Goal: Task Accomplishment & Management: Use online tool/utility

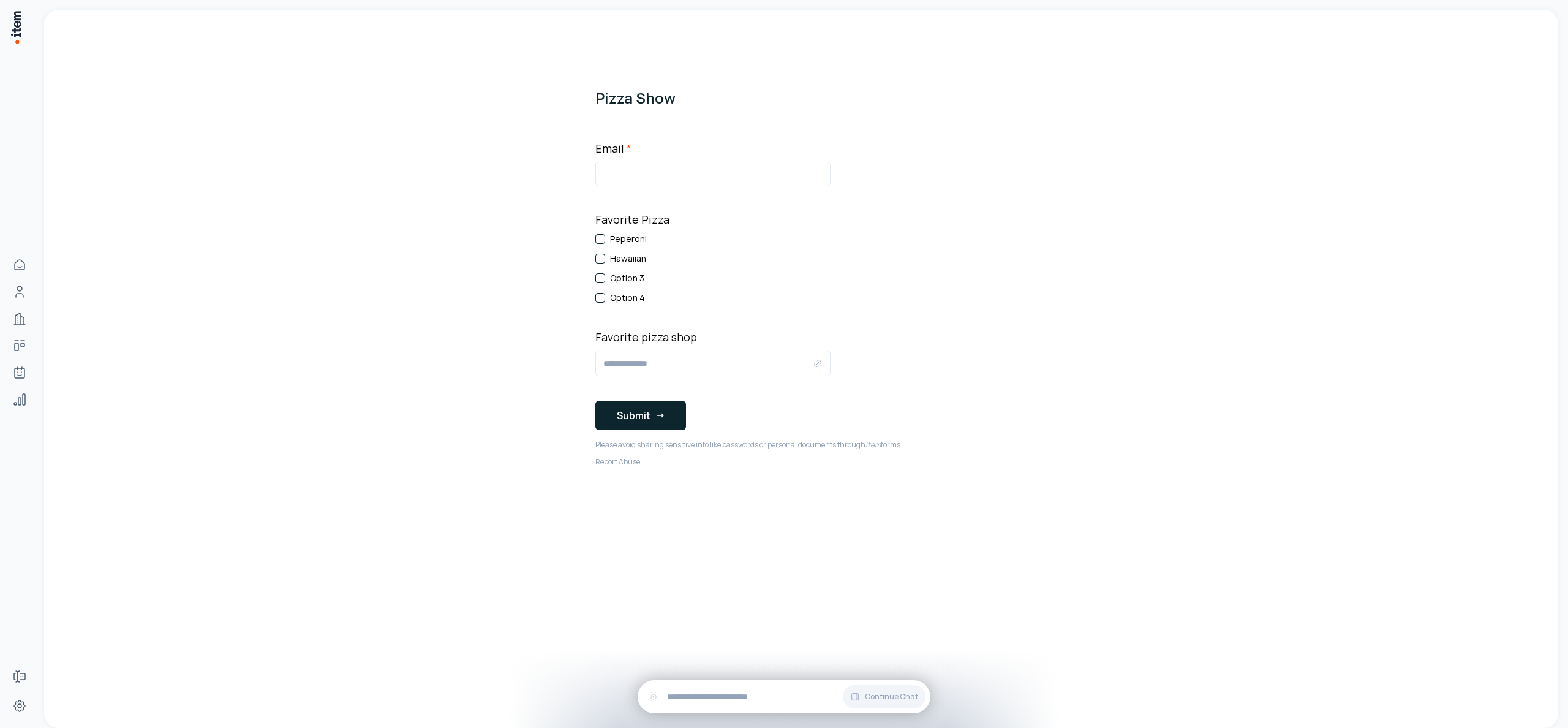
click at [606, 261] on div "Hawaiian" at bounding box center [713, 258] width 235 height 12
drag, startPoint x: 604, startPoint y: 261, endPoint x: 612, endPoint y: 275, distance: 16.1
click at [604, 261] on button "Hawaiian" at bounding box center [600, 258] width 10 height 10
click at [626, 370] on input "Favorite pizza shop" at bounding box center [708, 363] width 209 height 15
click at [664, 176] on input "Email *" at bounding box center [713, 174] width 235 height 24
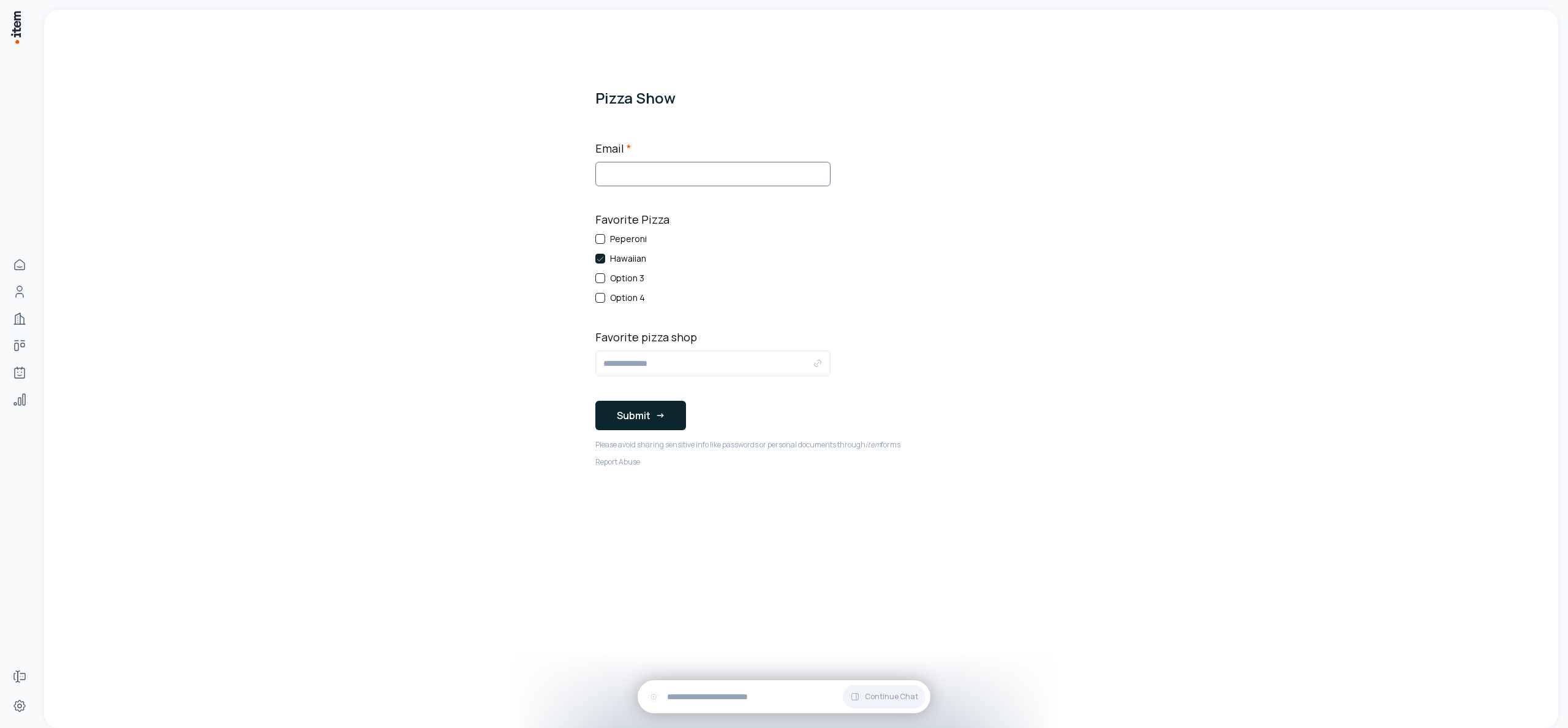
type input "**********"
click at [632, 371] on div at bounding box center [713, 364] width 235 height 26
click at [639, 366] on input "Favorite pizza shop" at bounding box center [708, 363] width 209 height 15
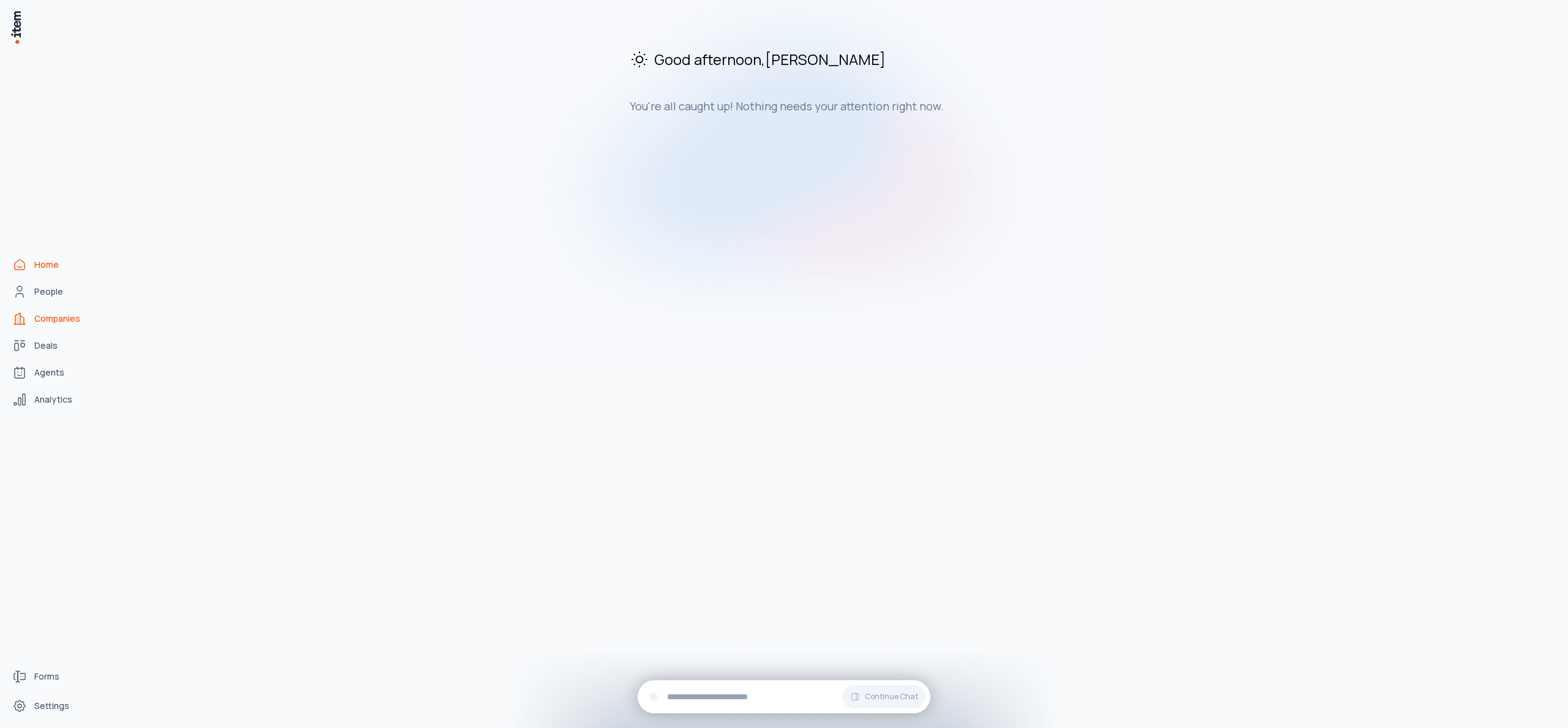
click at [60, 322] on span "Companies" at bounding box center [57, 319] width 46 height 12
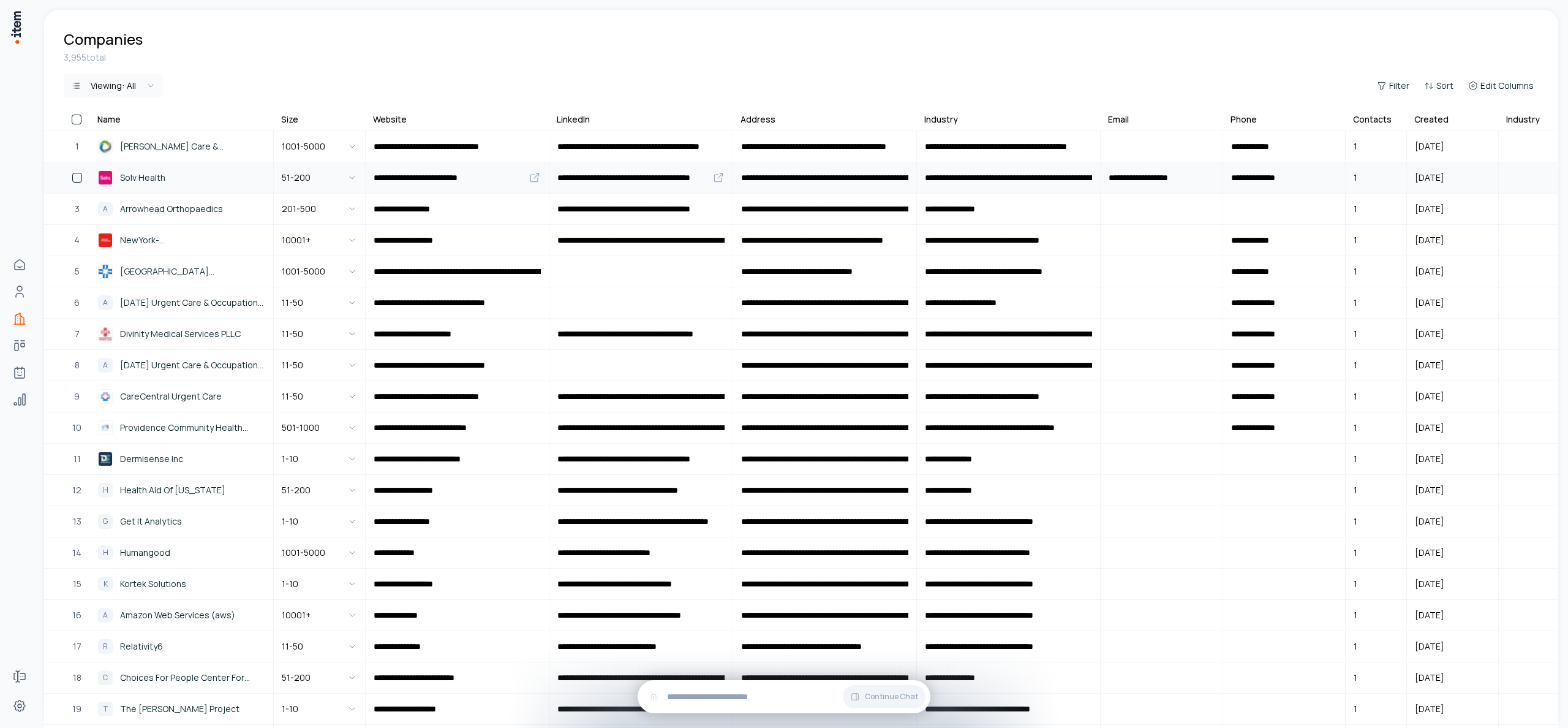
click at [147, 173] on span "Solv Health" at bounding box center [142, 178] width 45 height 14
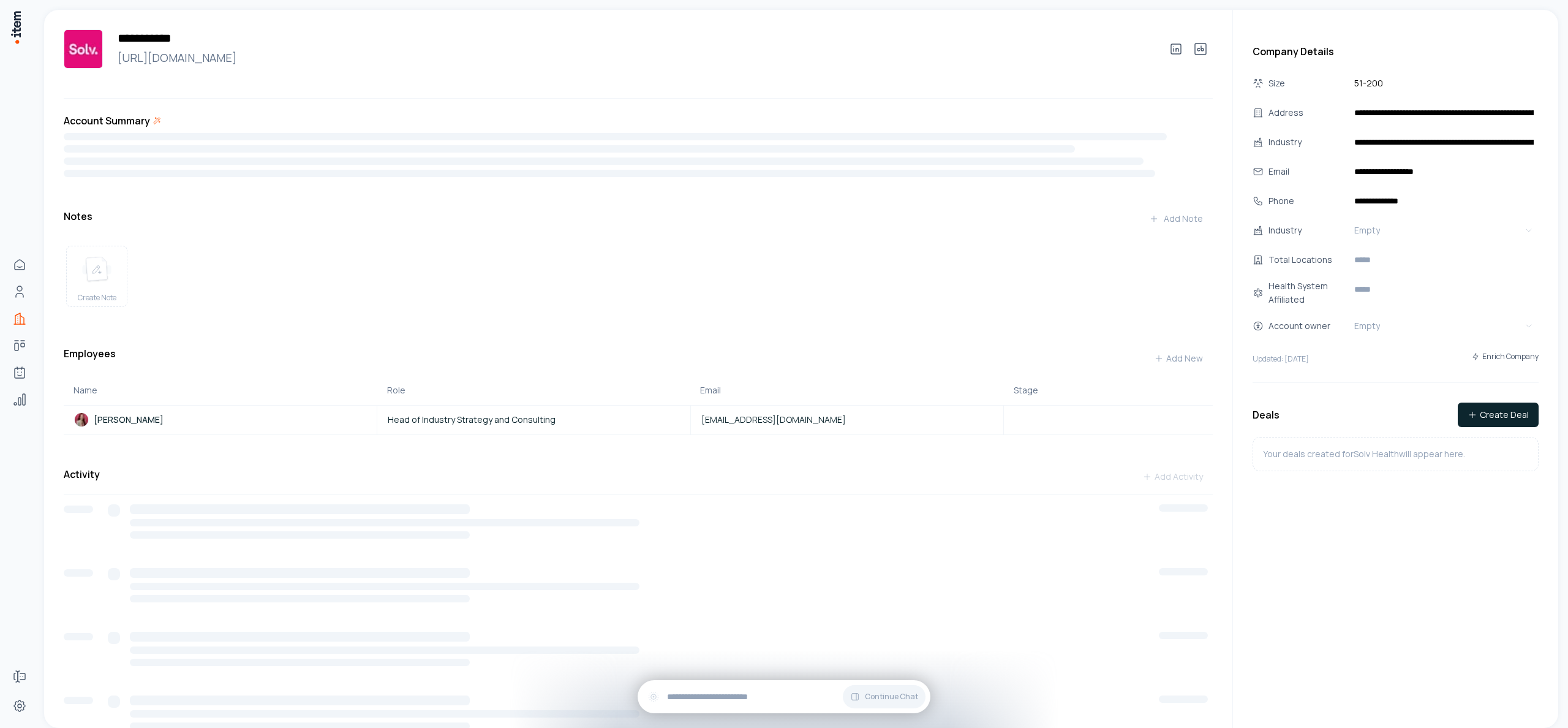
scroll to position [5, 0]
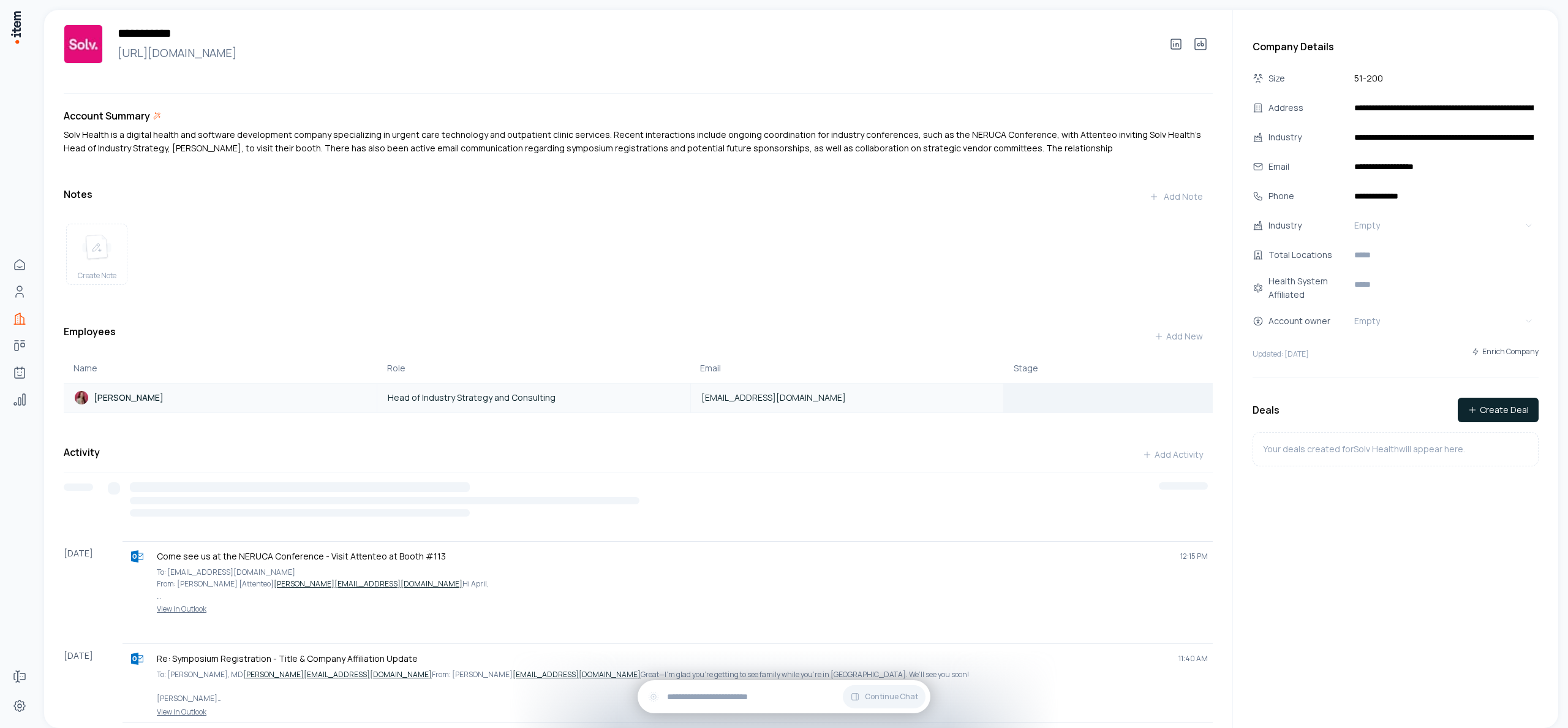
click at [1076, 403] on div at bounding box center [1108, 398] width 208 height 28
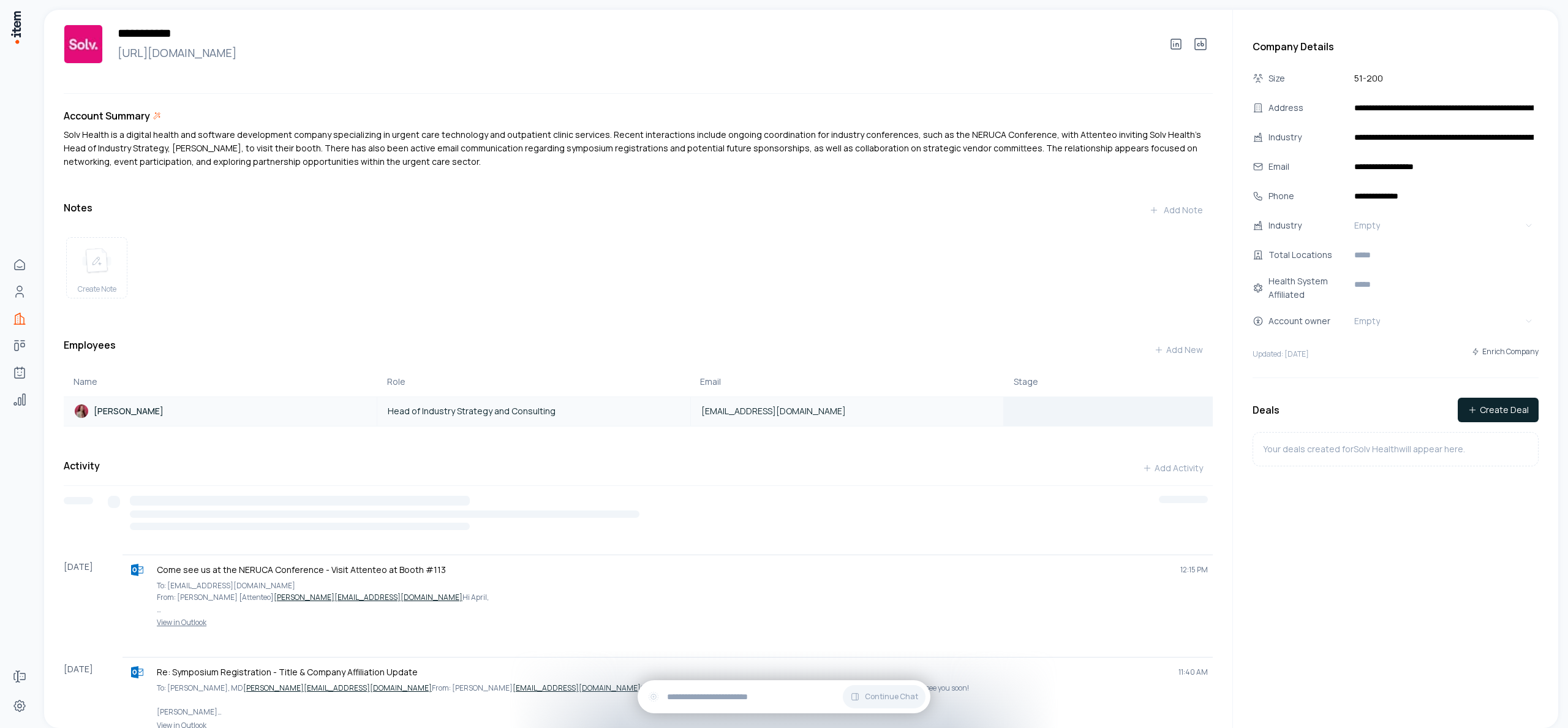
click at [1059, 408] on div at bounding box center [1108, 411] width 208 height 28
click at [1175, 355] on button "Add New" at bounding box center [1178, 350] width 69 height 24
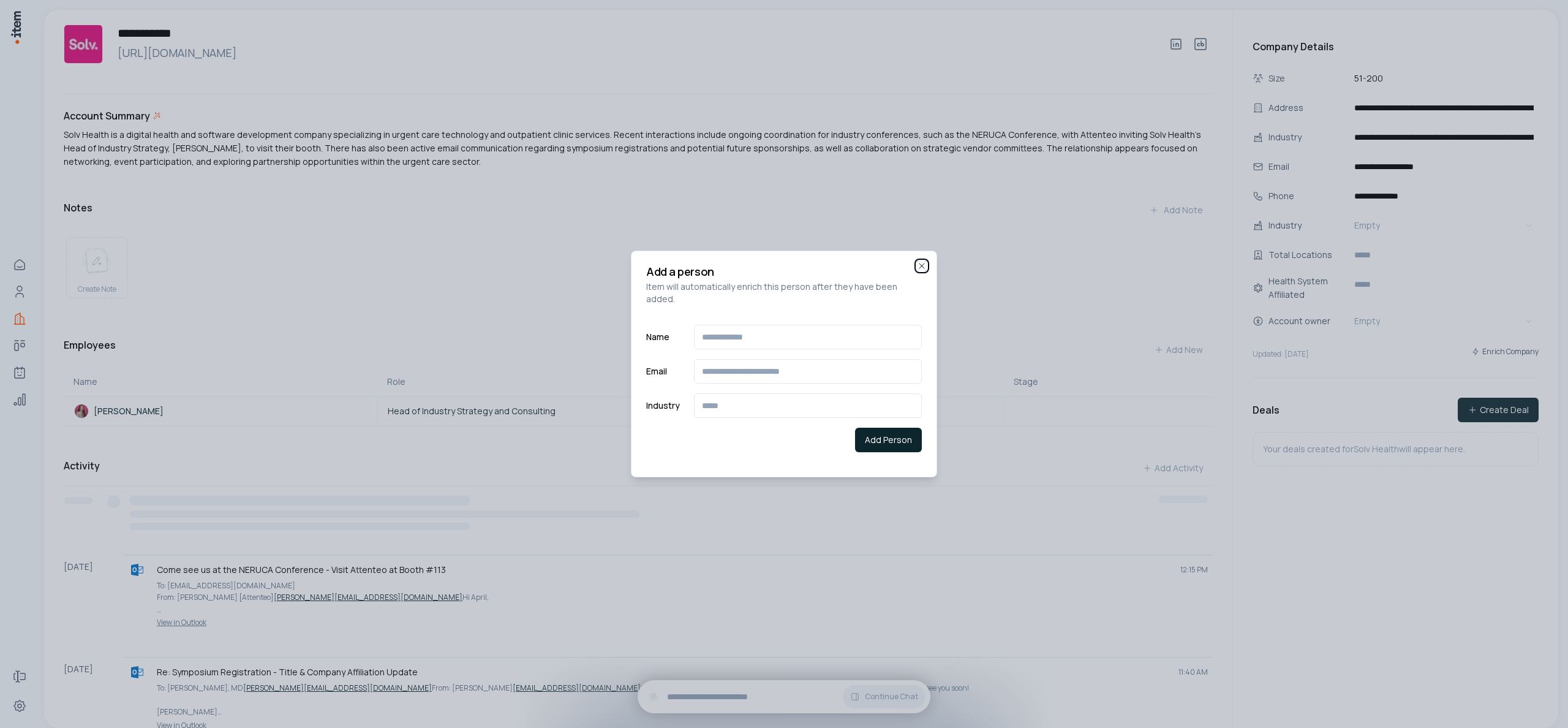
click at [923, 269] on icon "button" at bounding box center [921, 266] width 10 height 10
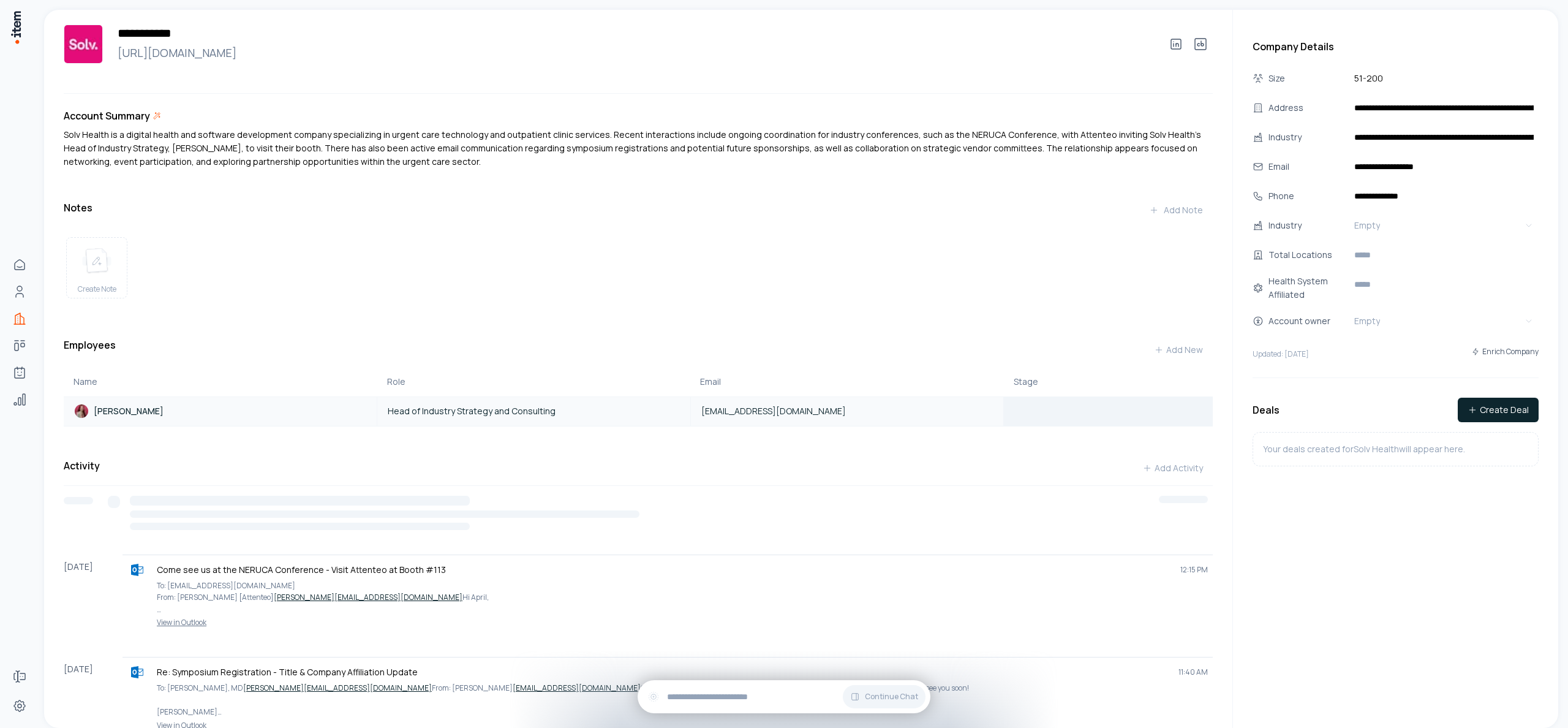
click at [1102, 409] on div at bounding box center [1108, 411] width 208 height 28
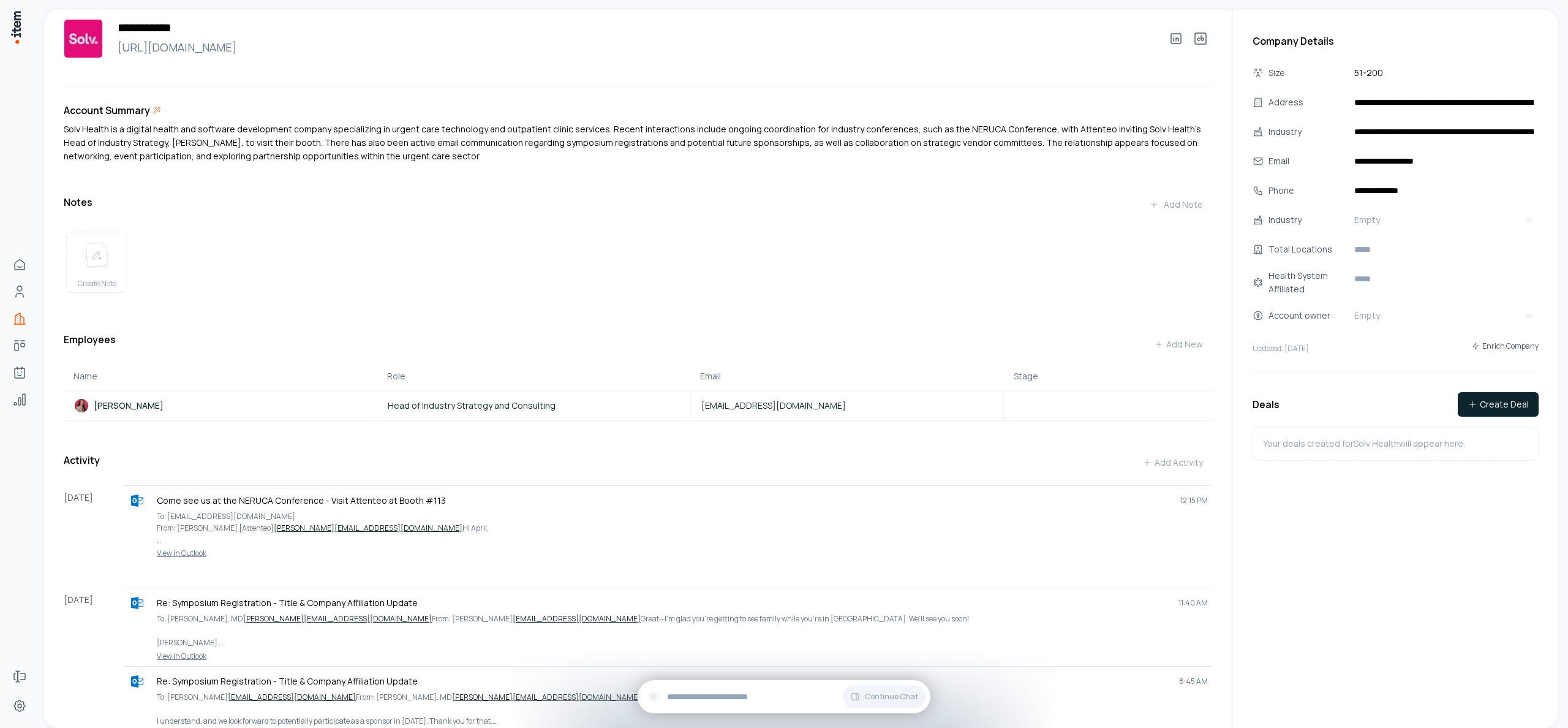
scroll to position [10, 0]
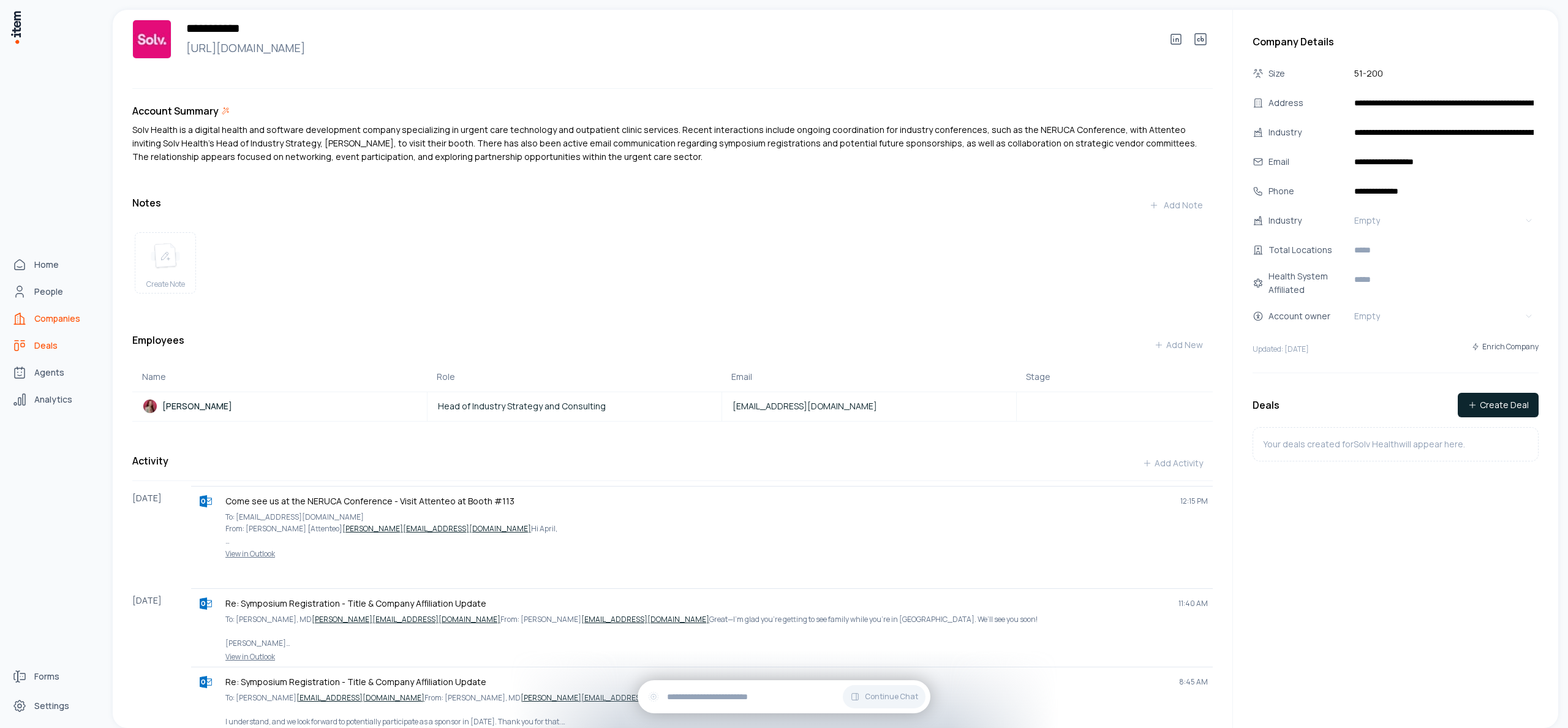
click at [49, 353] on link "Deals" at bounding box center [54, 345] width 93 height 24
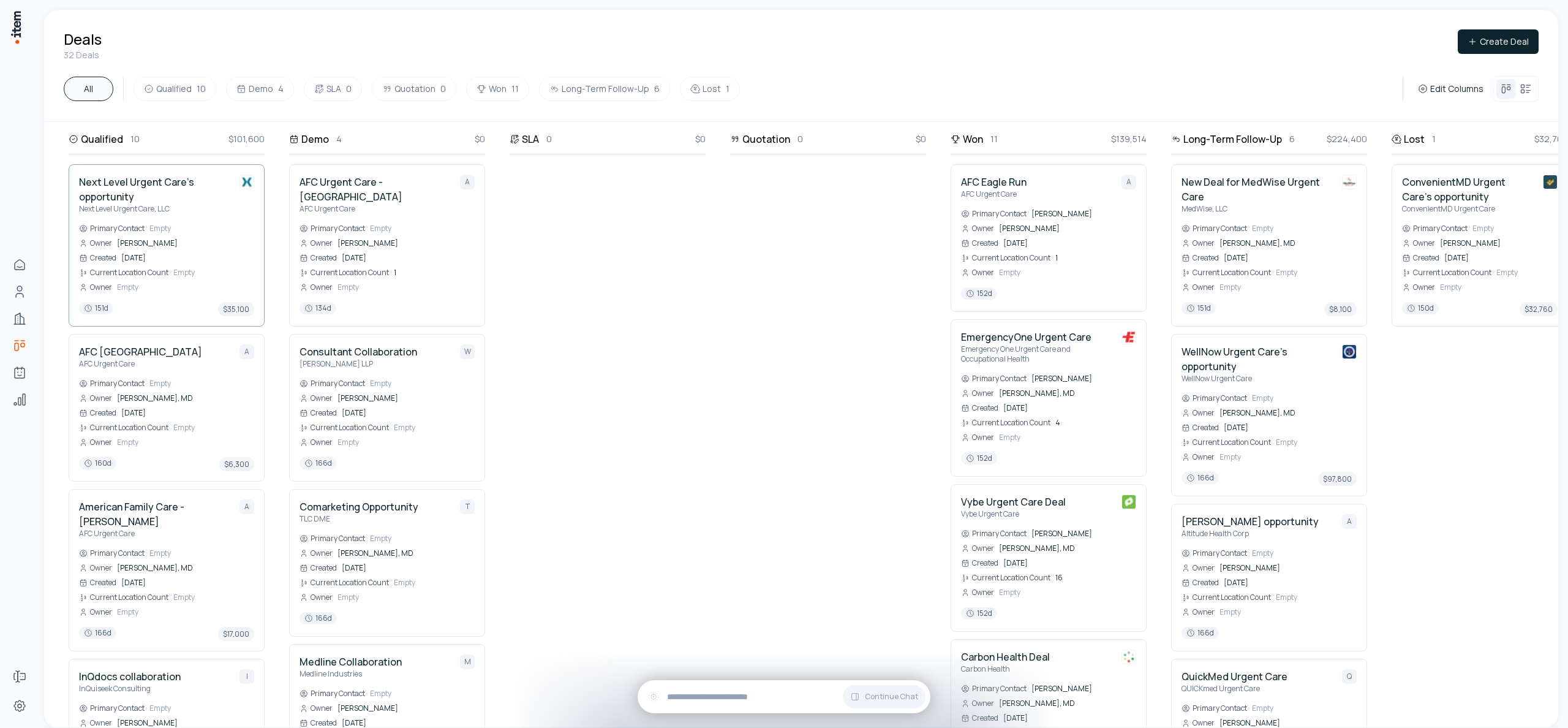
click at [218, 268] on div "Qualified 10 $101,600 Next Level Urgent Care's opportunity Next Level Urgent Ca…" at bounding box center [828, 425] width 1568 height 605
click at [409, 267] on span "1" at bounding box center [435, 272] width 81 height 10
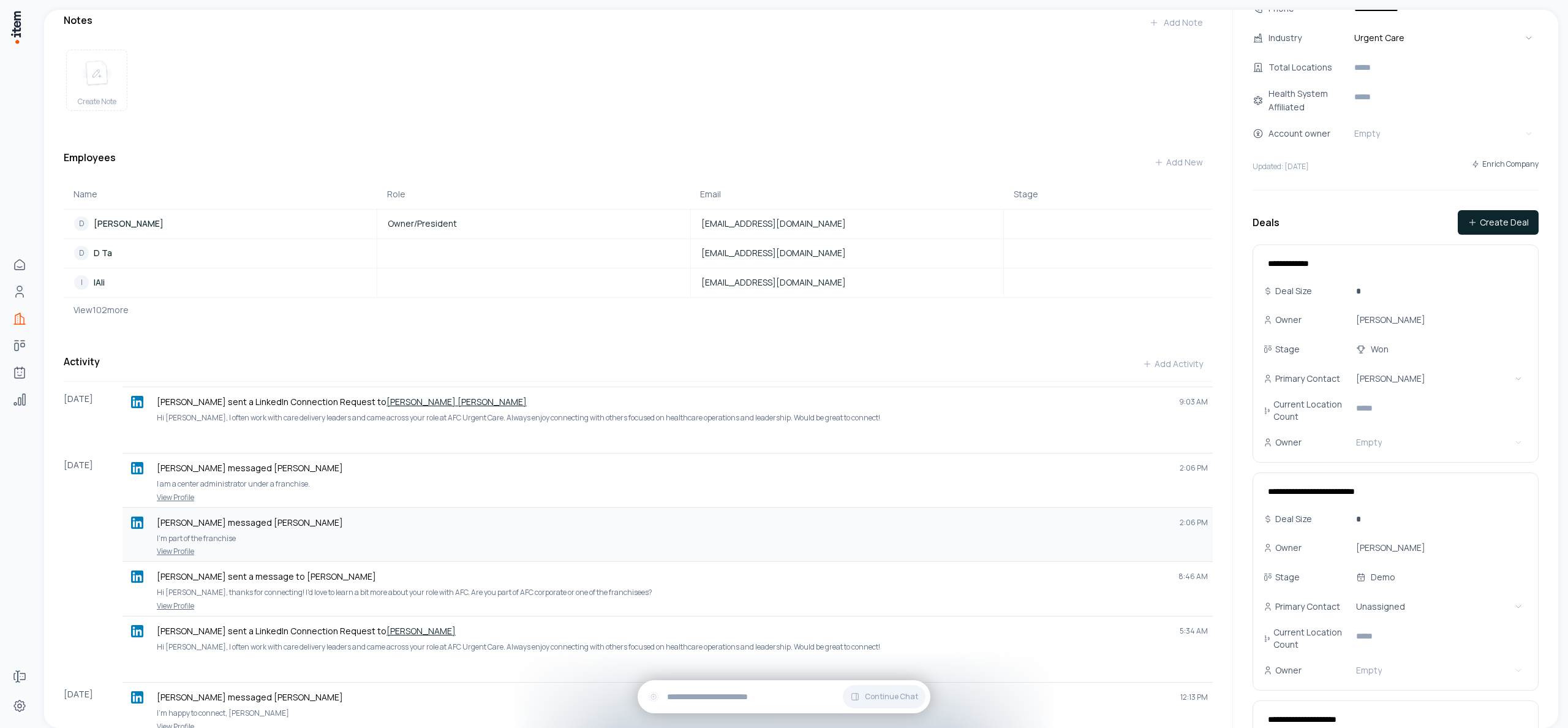
scroll to position [196, 0]
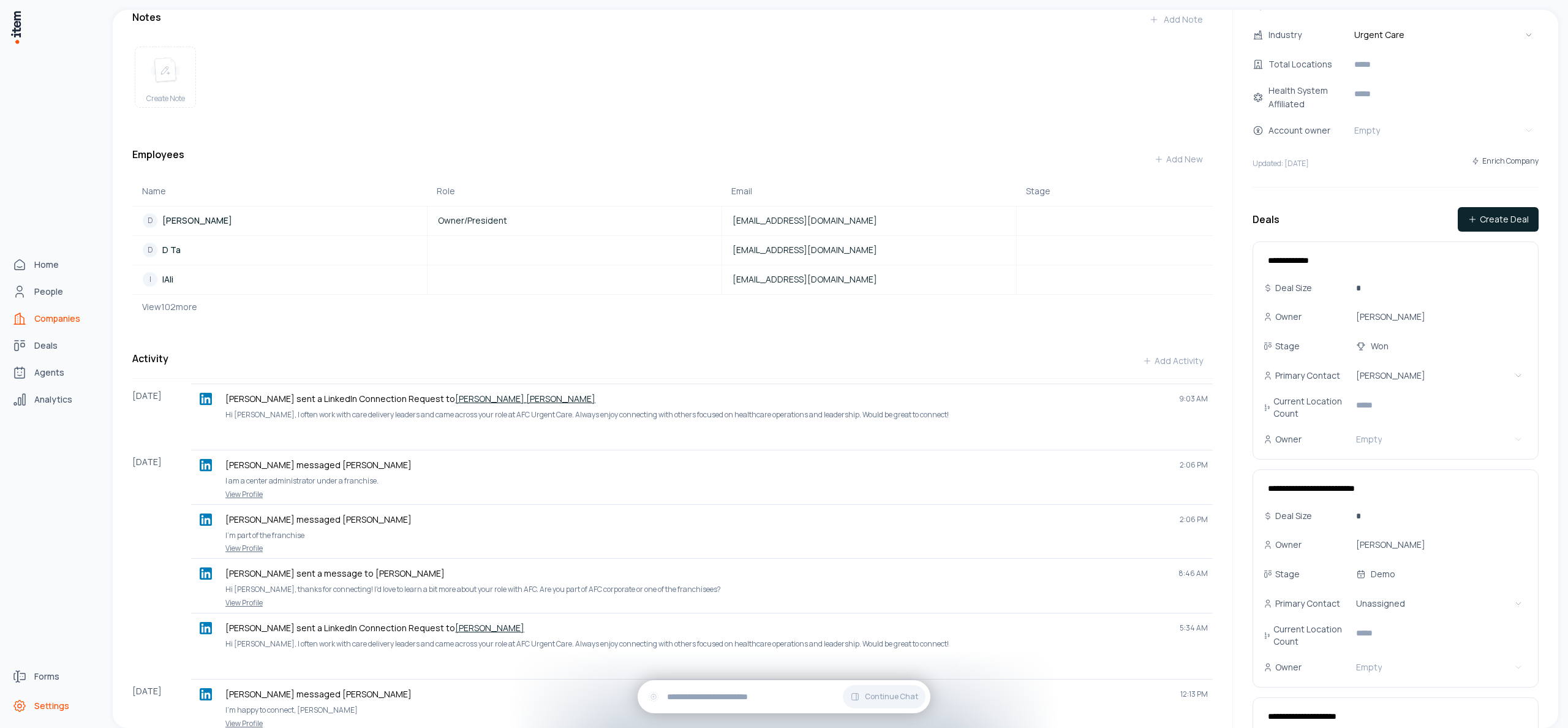
click at [14, 702] on icon "Settings" at bounding box center [19, 705] width 15 height 15
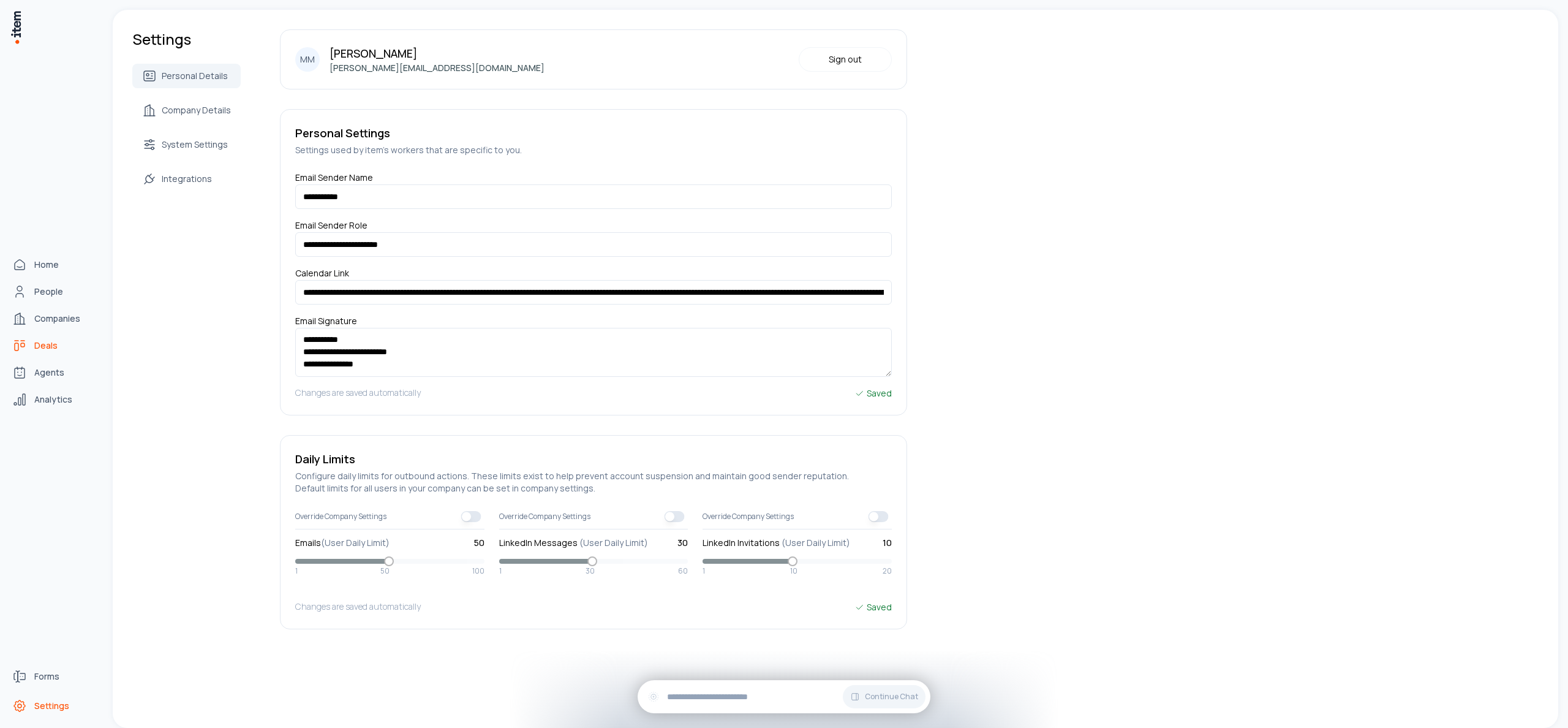
click at [42, 346] on span "Deals" at bounding box center [46, 345] width 23 height 12
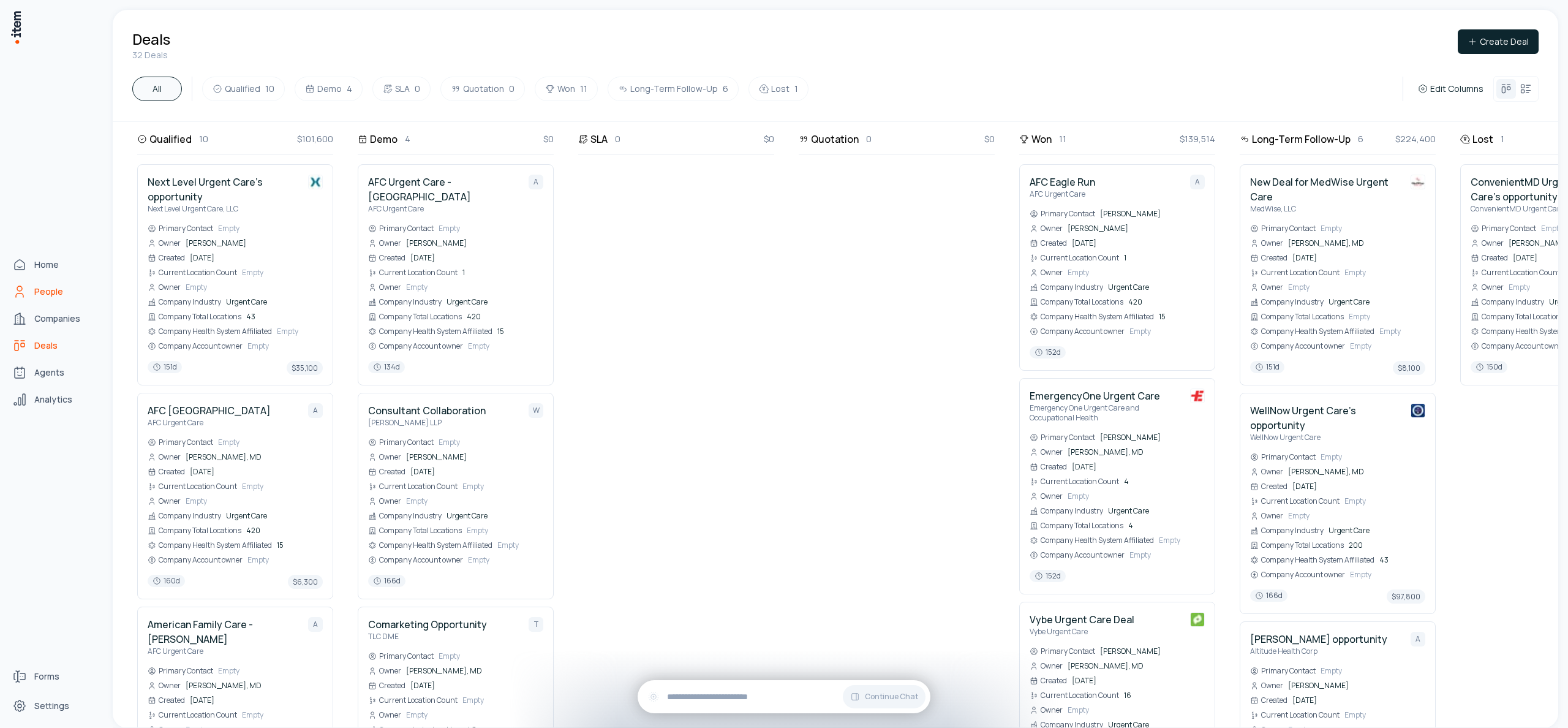
click at [25, 298] on icon "People" at bounding box center [19, 291] width 15 height 15
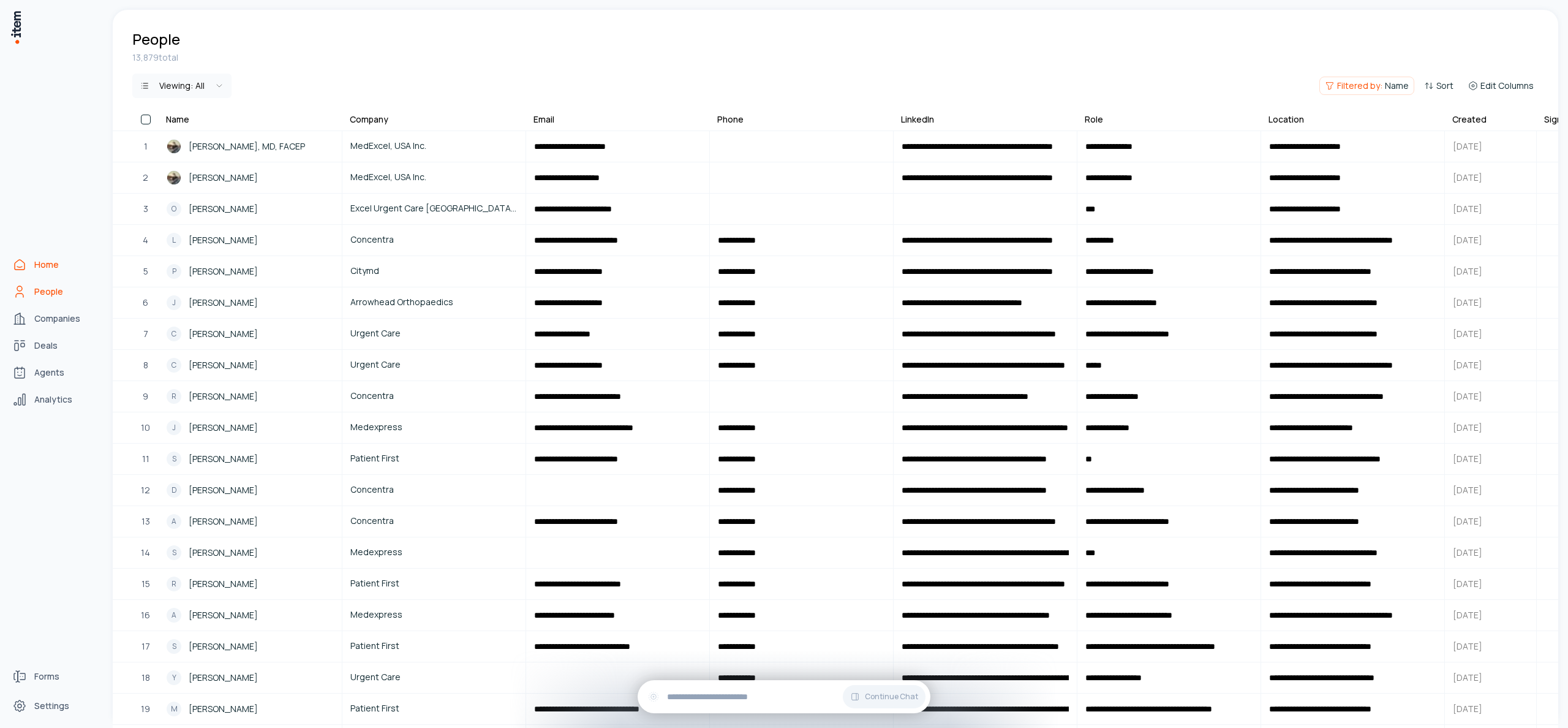
click at [32, 260] on link "Home" at bounding box center [54, 264] width 93 height 24
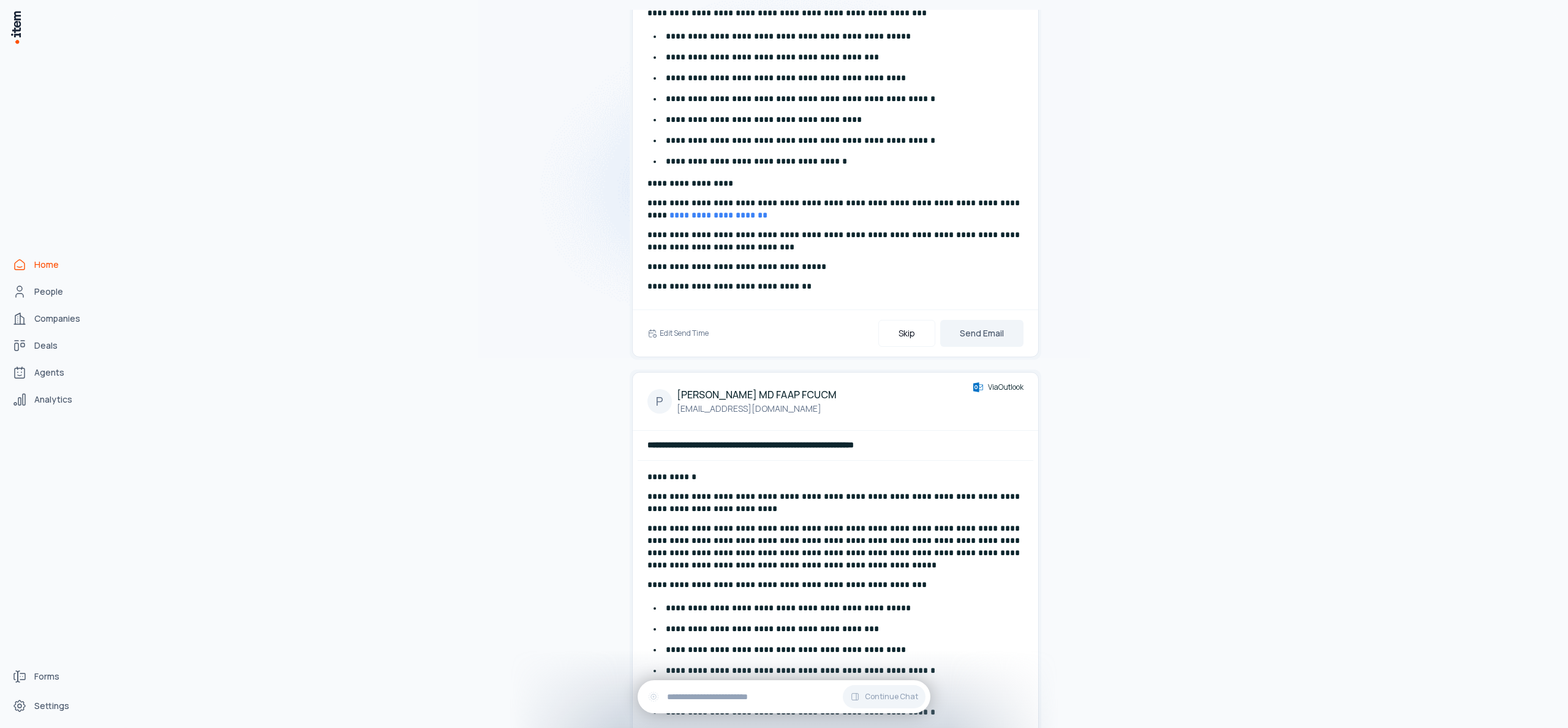
scroll to position [391, 0]
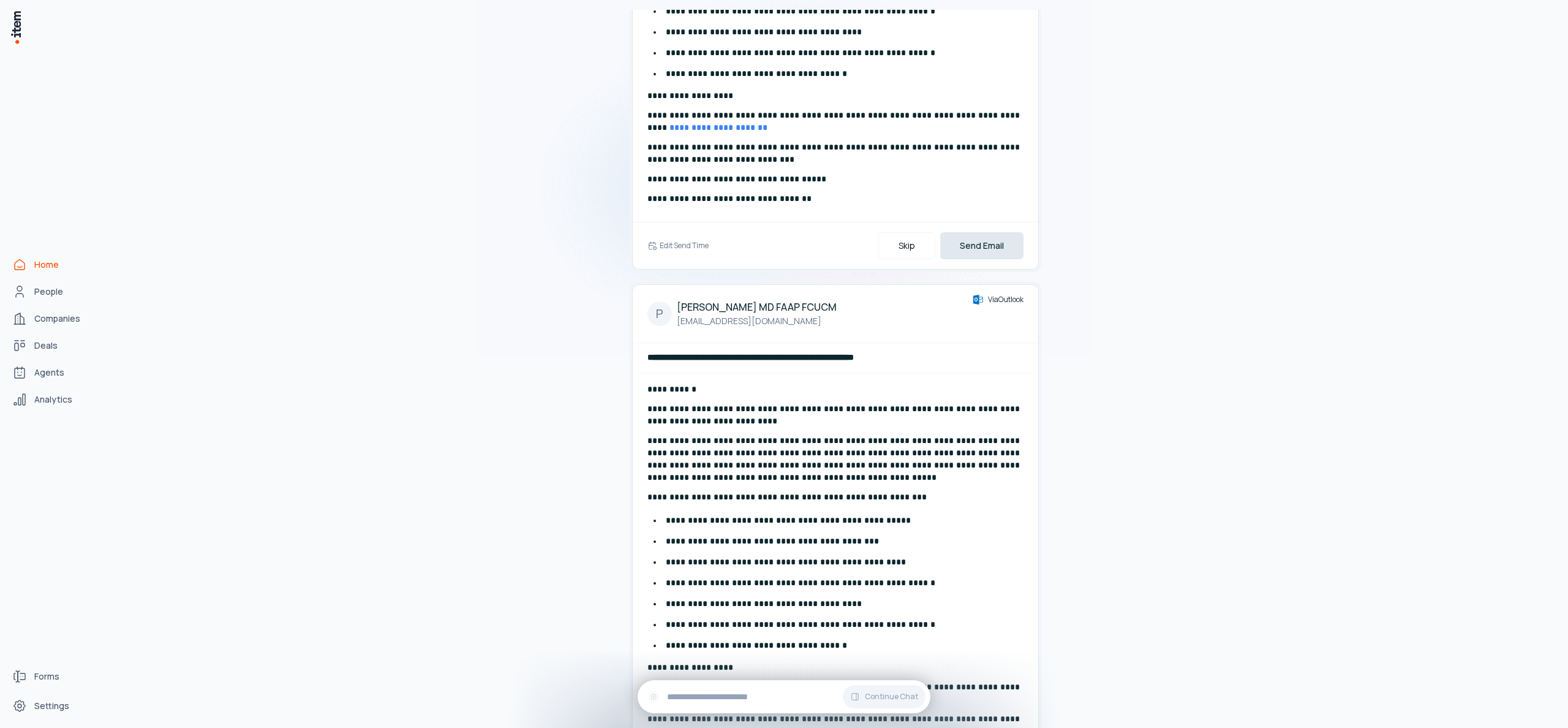
click at [978, 249] on button "Send Email" at bounding box center [981, 245] width 83 height 27
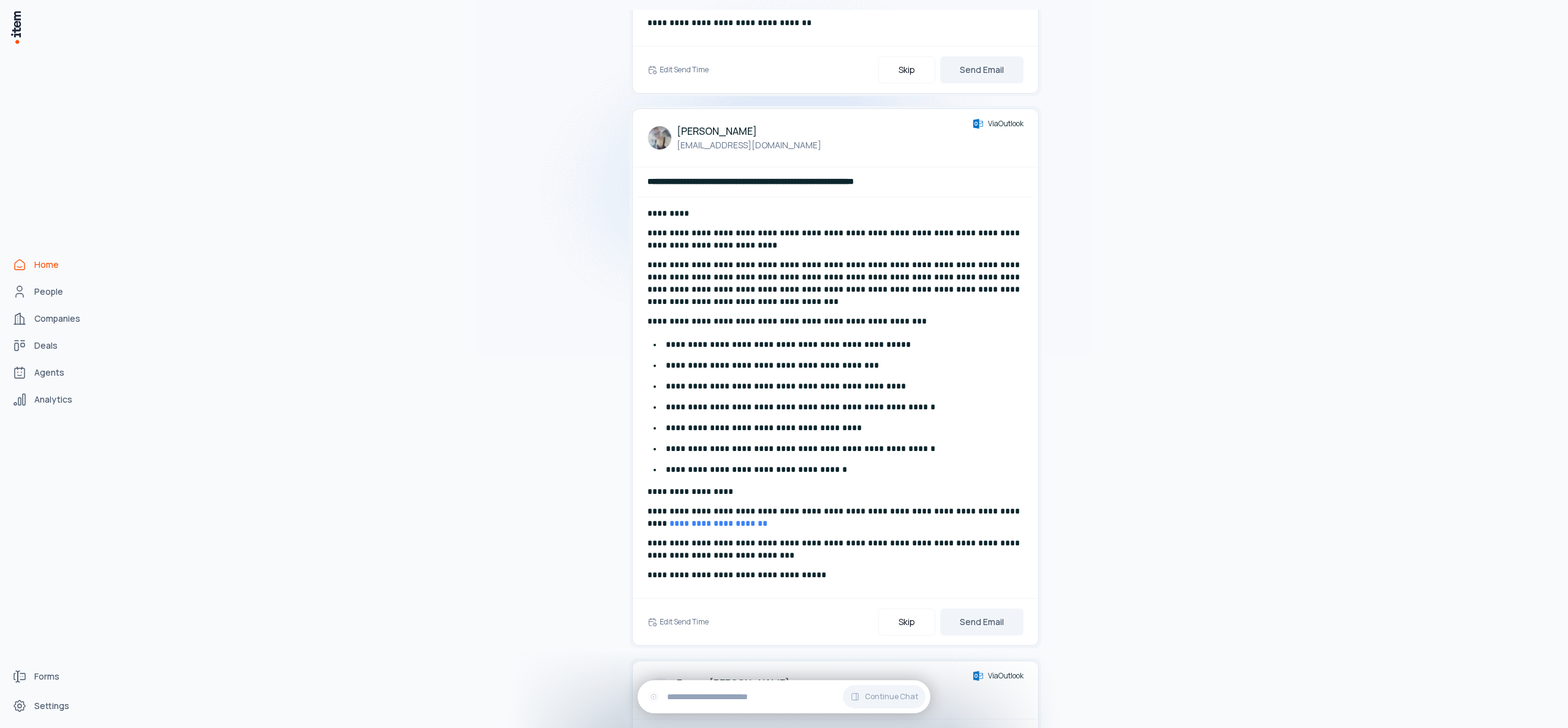
scroll to position [383, 0]
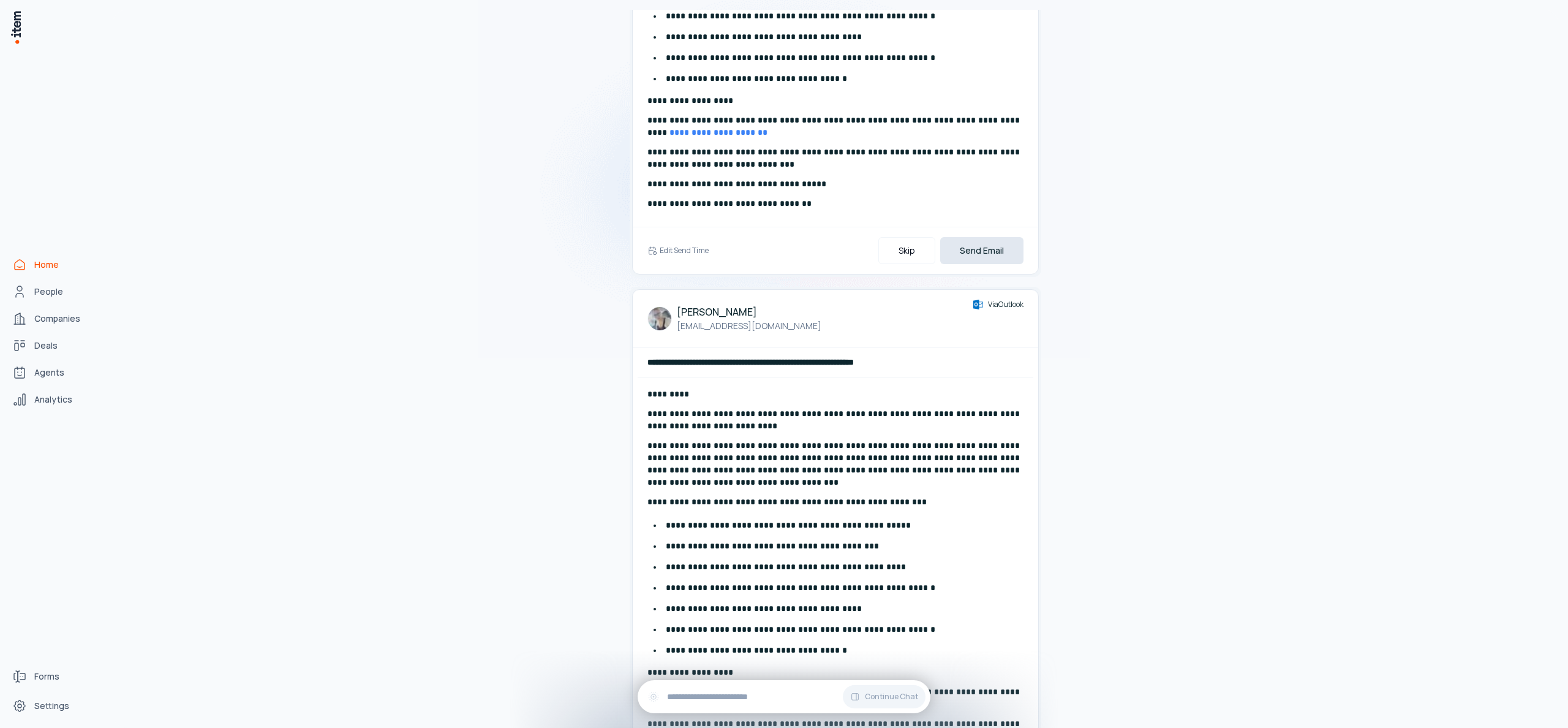
click at [986, 252] on button "Send Email" at bounding box center [981, 250] width 83 height 27
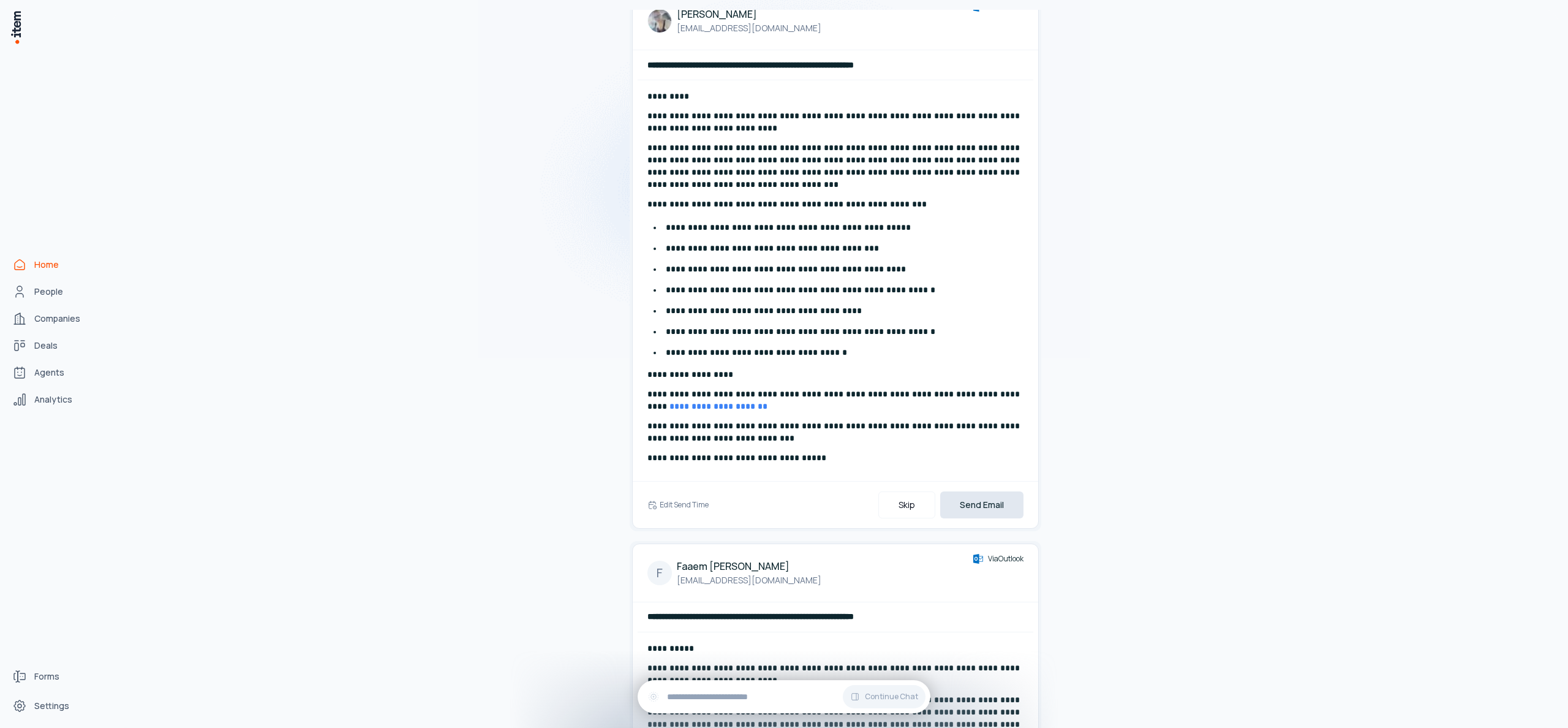
click at [1015, 504] on button "Send Email" at bounding box center [981, 504] width 83 height 27
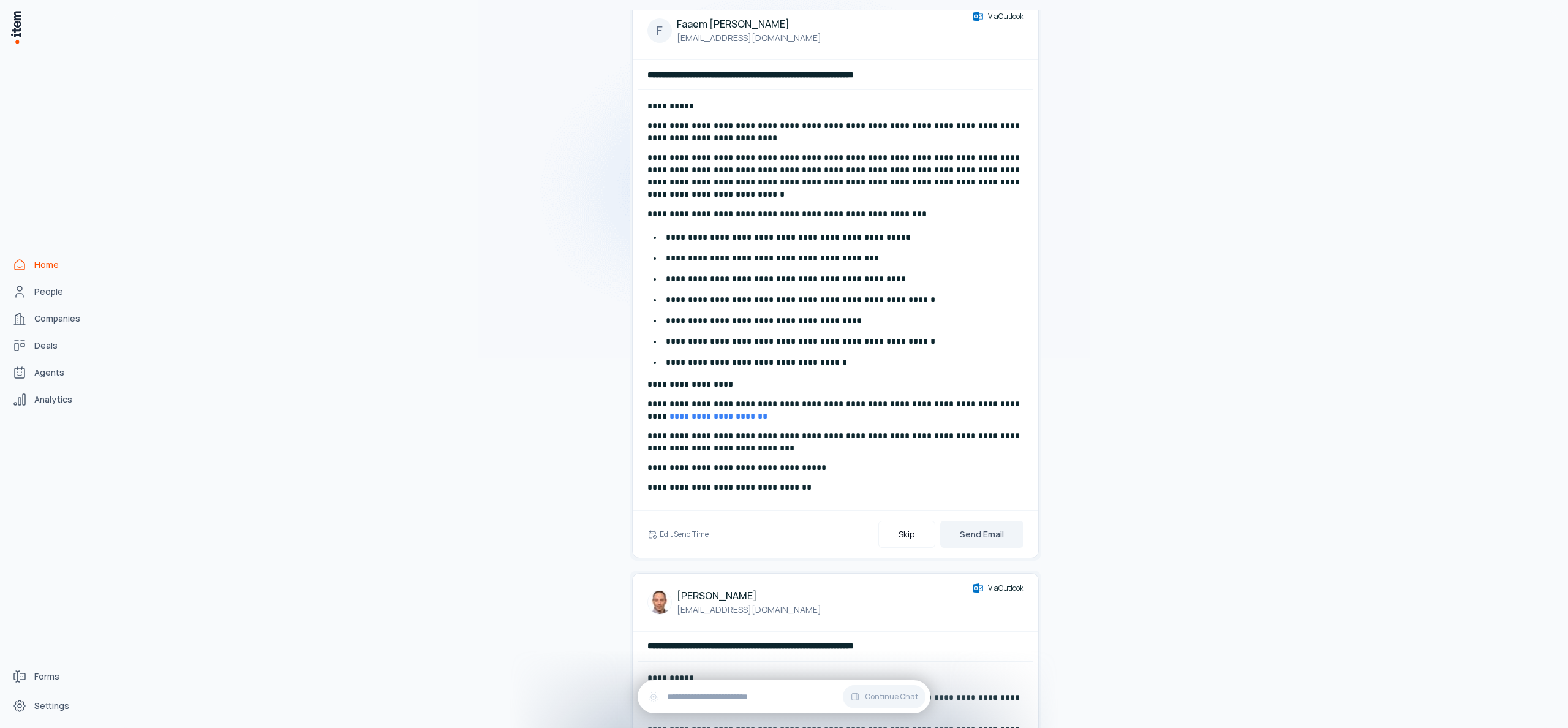
click at [997, 536] on button "Send Email" at bounding box center [981, 534] width 83 height 27
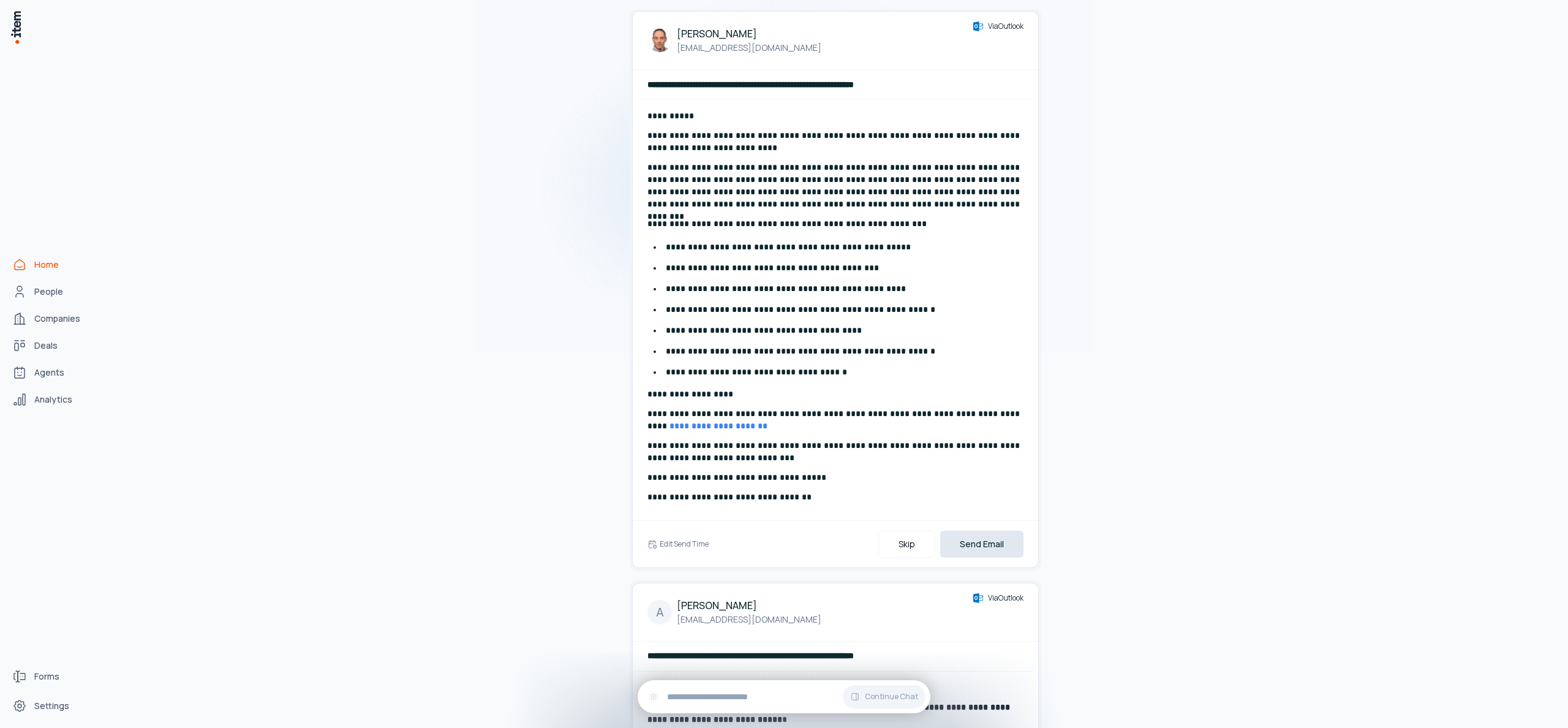
click at [991, 542] on button "Send Email" at bounding box center [981, 543] width 83 height 27
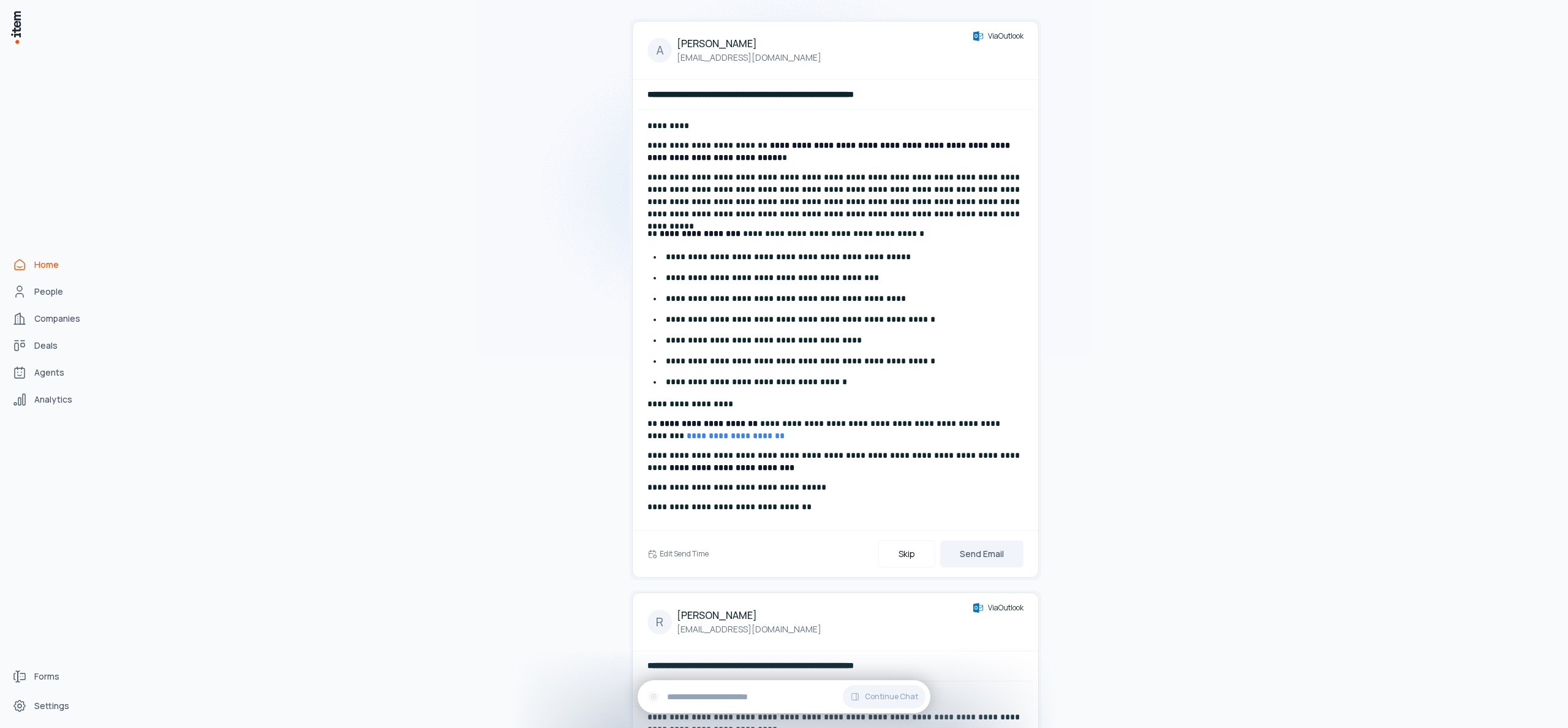
click at [991, 542] on button "Send Email" at bounding box center [981, 553] width 83 height 27
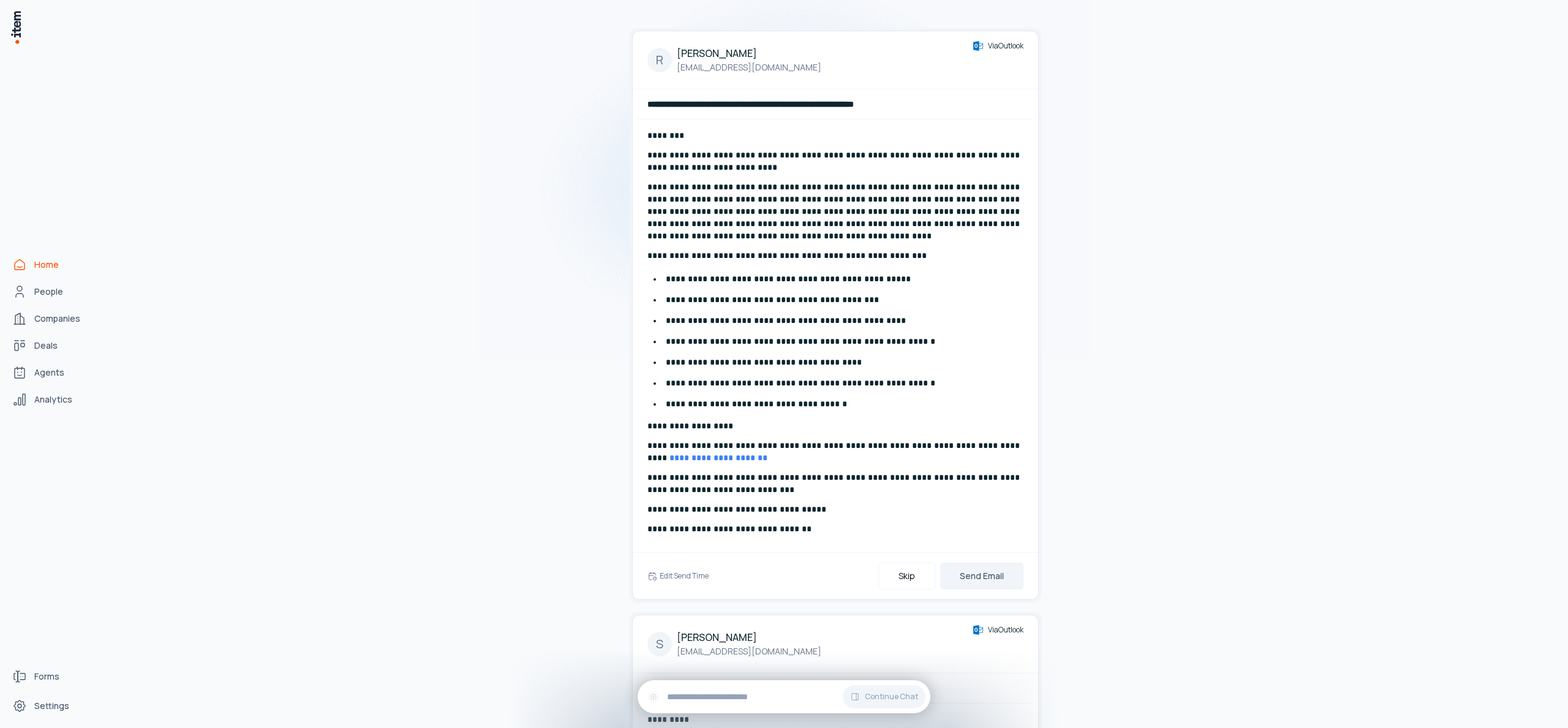
click at [991, 542] on div "**********" at bounding box center [836, 335] width 396 height 432
click at [988, 574] on button "Send Email" at bounding box center [981, 575] width 83 height 27
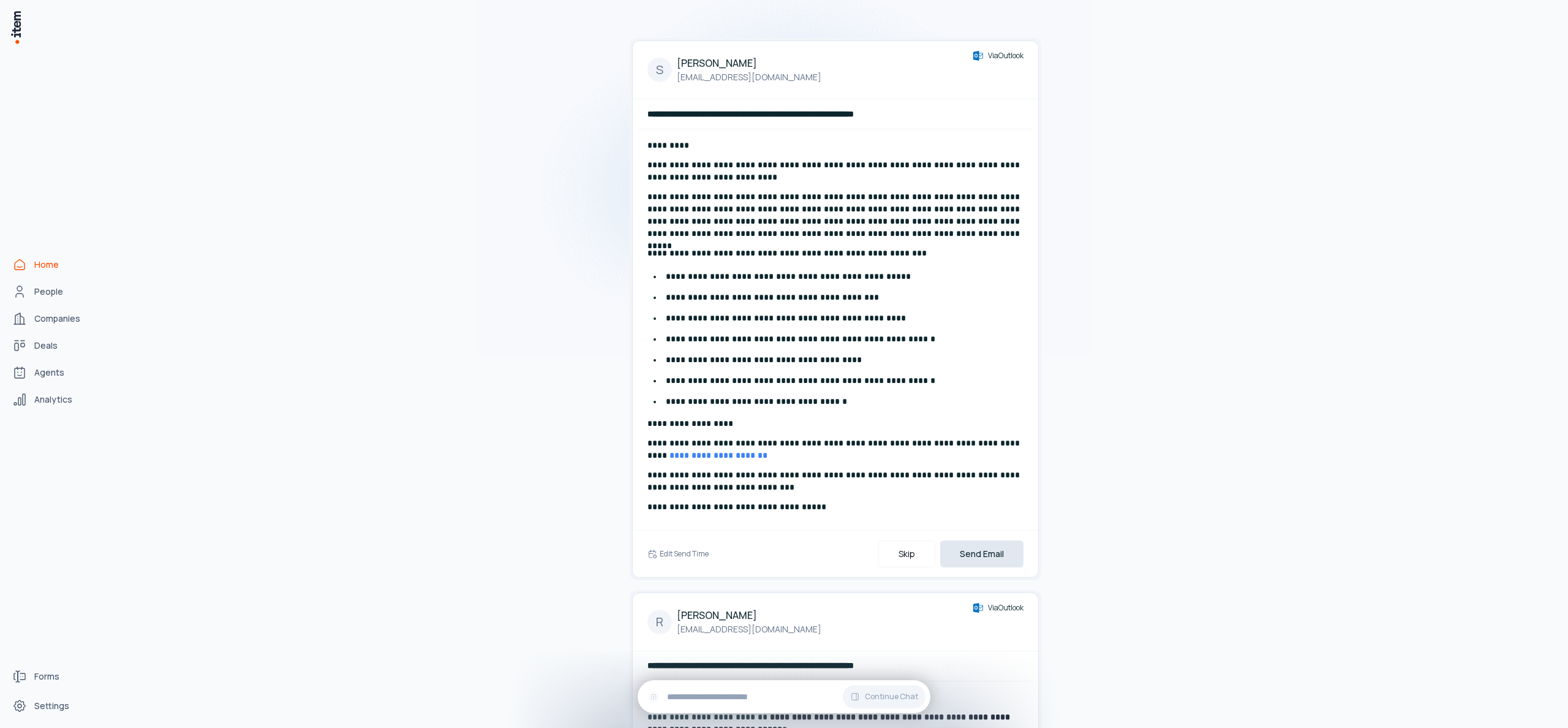
click at [997, 545] on button "Send Email" at bounding box center [981, 553] width 83 height 27
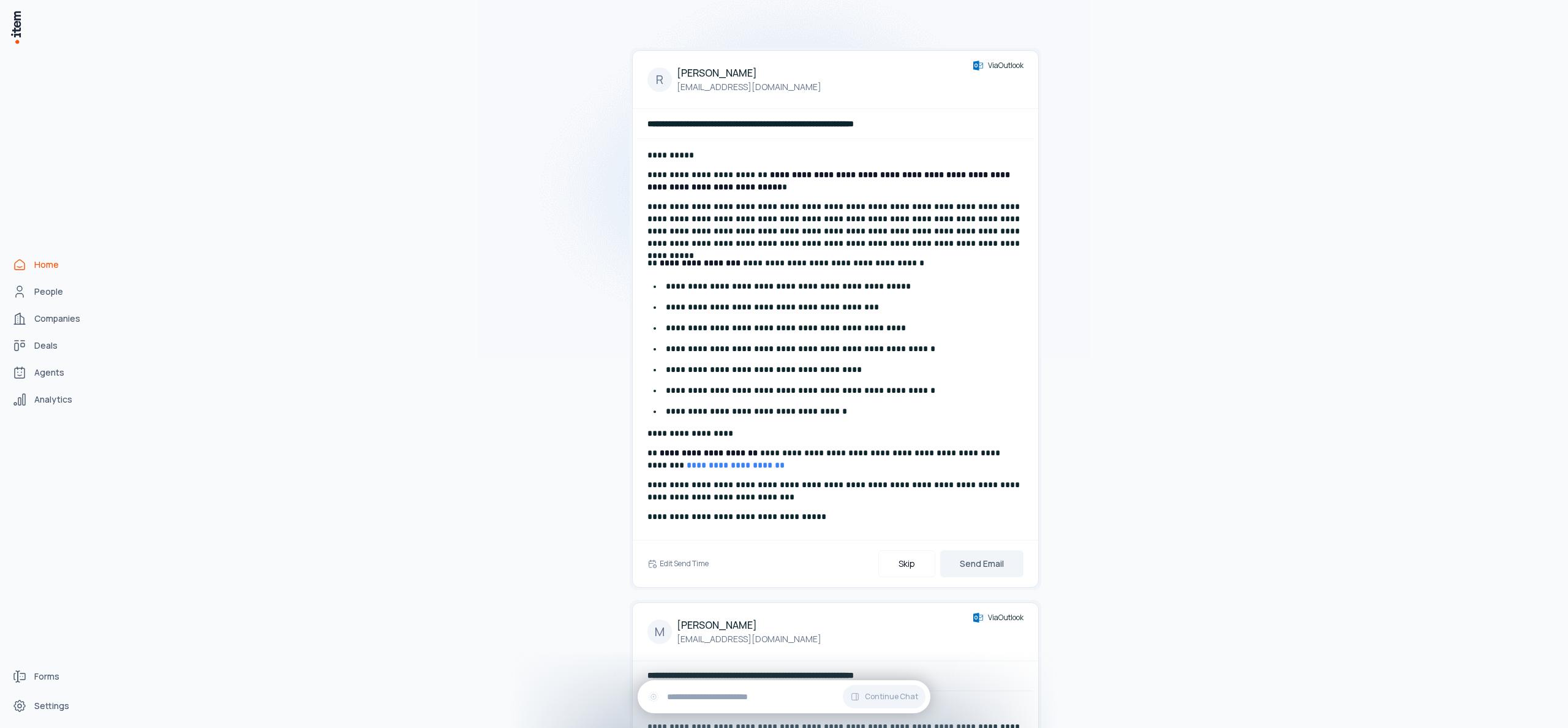
click at [987, 583] on div "Edit Send Time Skip Send Email" at bounding box center [835, 563] width 406 height 47
click at [991, 571] on button "Send Email" at bounding box center [981, 563] width 83 height 27
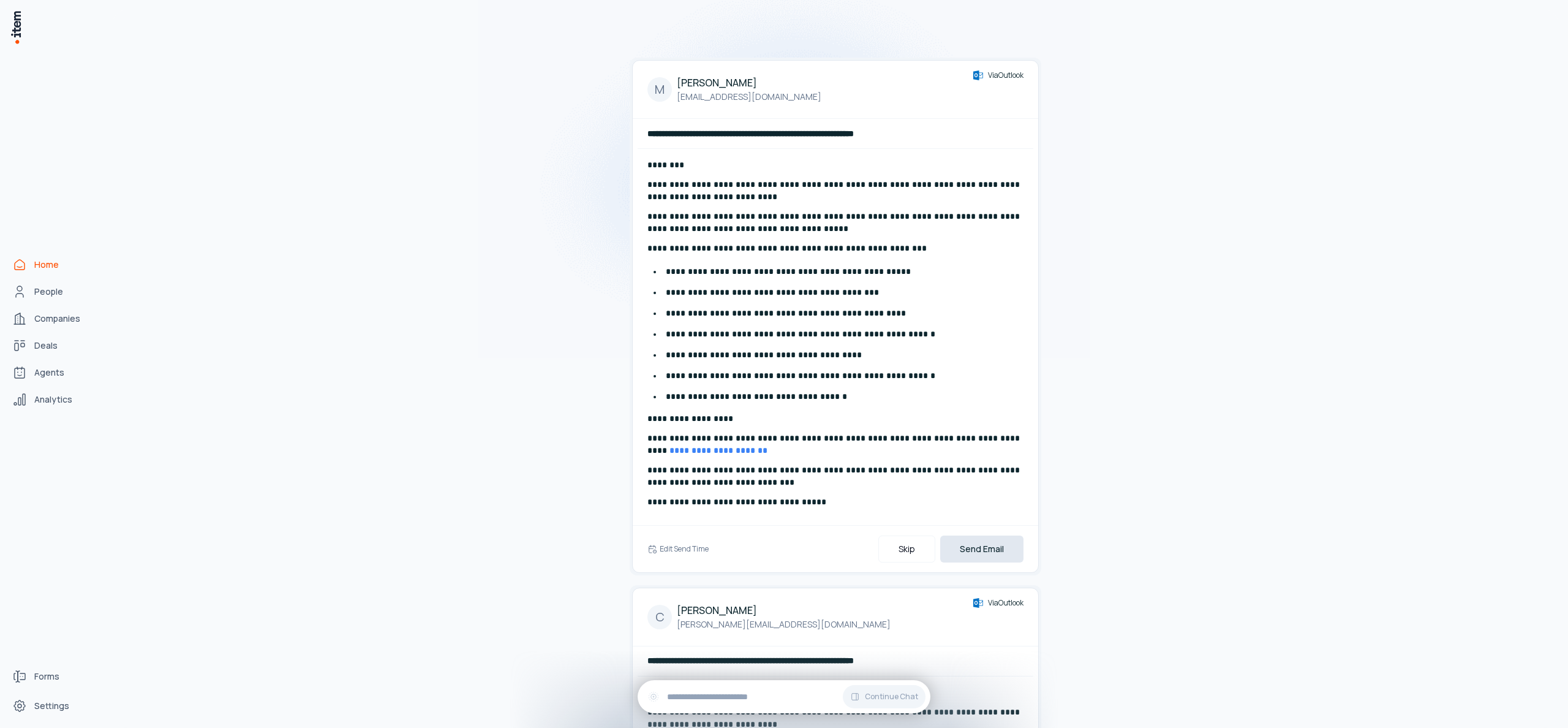
click at [988, 554] on button "Send Email" at bounding box center [981, 548] width 83 height 27
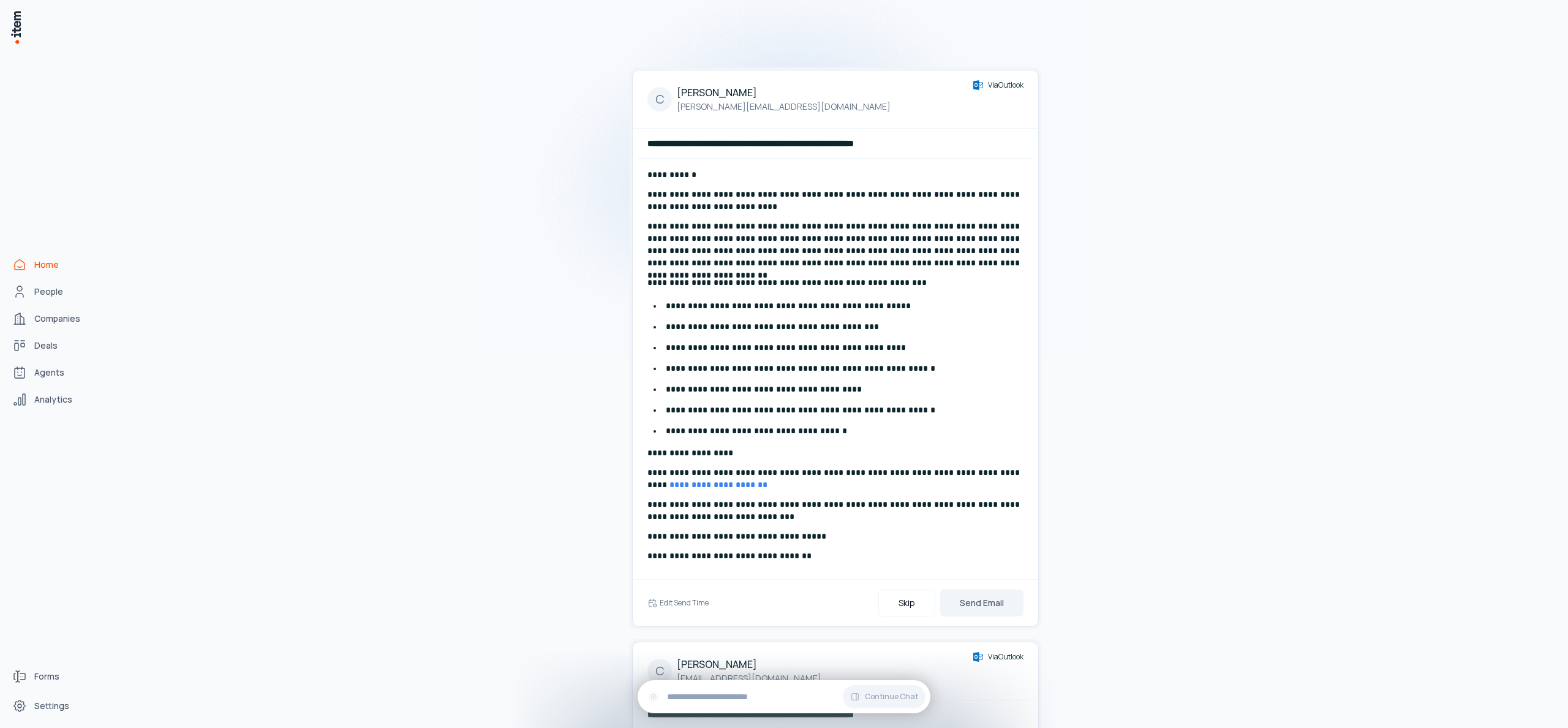
click at [988, 551] on p "**********" at bounding box center [836, 555] width 376 height 12
click at [985, 602] on button "Send Email" at bounding box center [981, 602] width 83 height 27
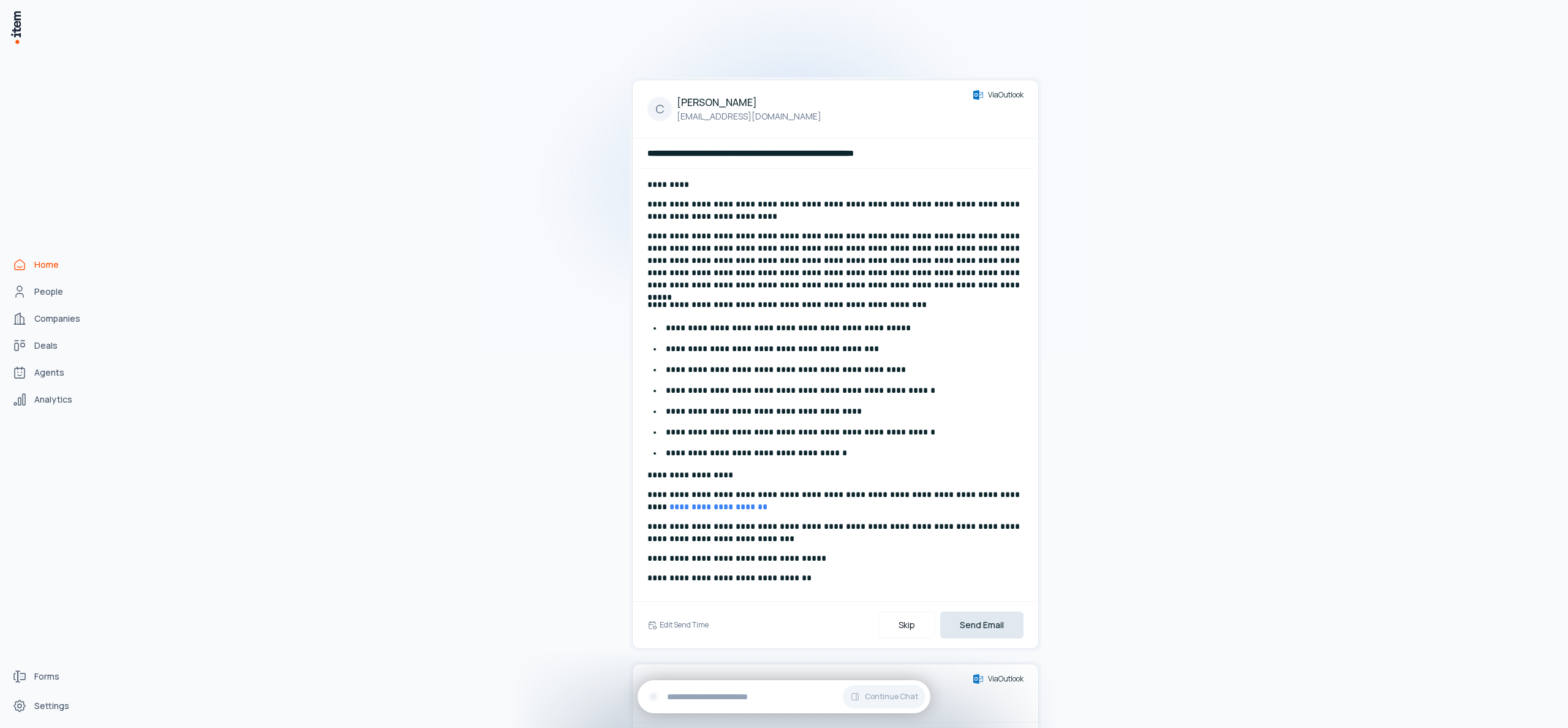
click at [974, 628] on button "Send Email" at bounding box center [981, 624] width 83 height 27
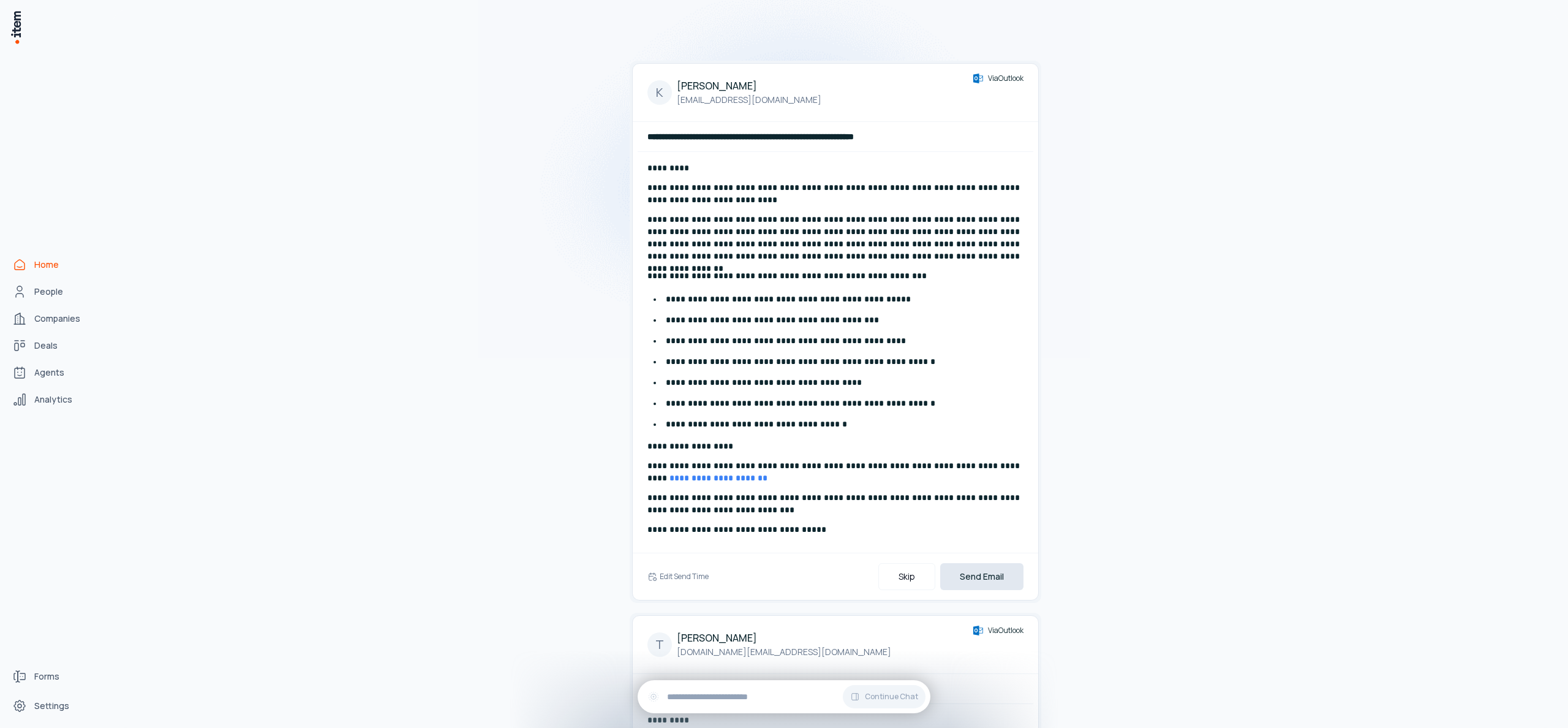
click at [993, 574] on button "Send Email" at bounding box center [981, 576] width 83 height 27
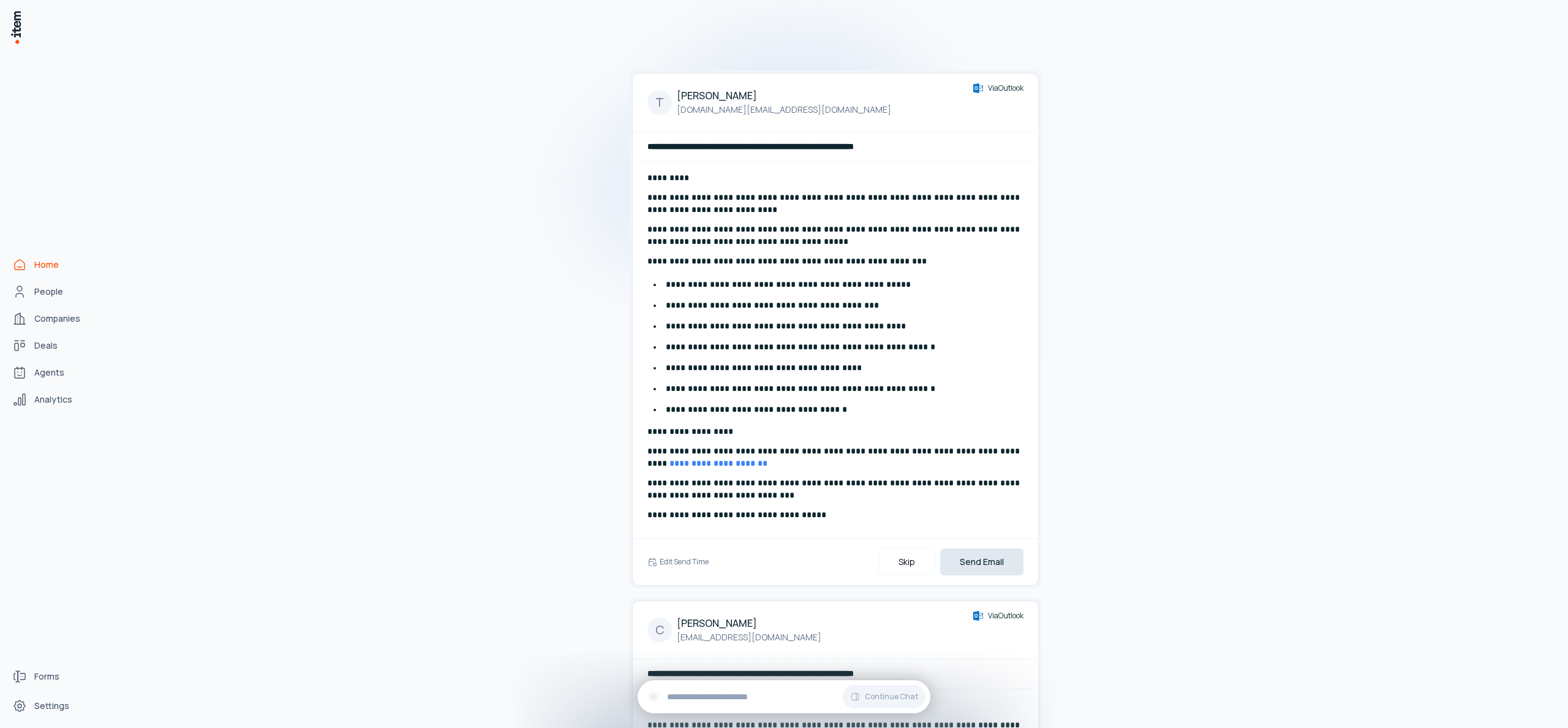
click at [992, 570] on button "Send Email" at bounding box center [981, 561] width 83 height 27
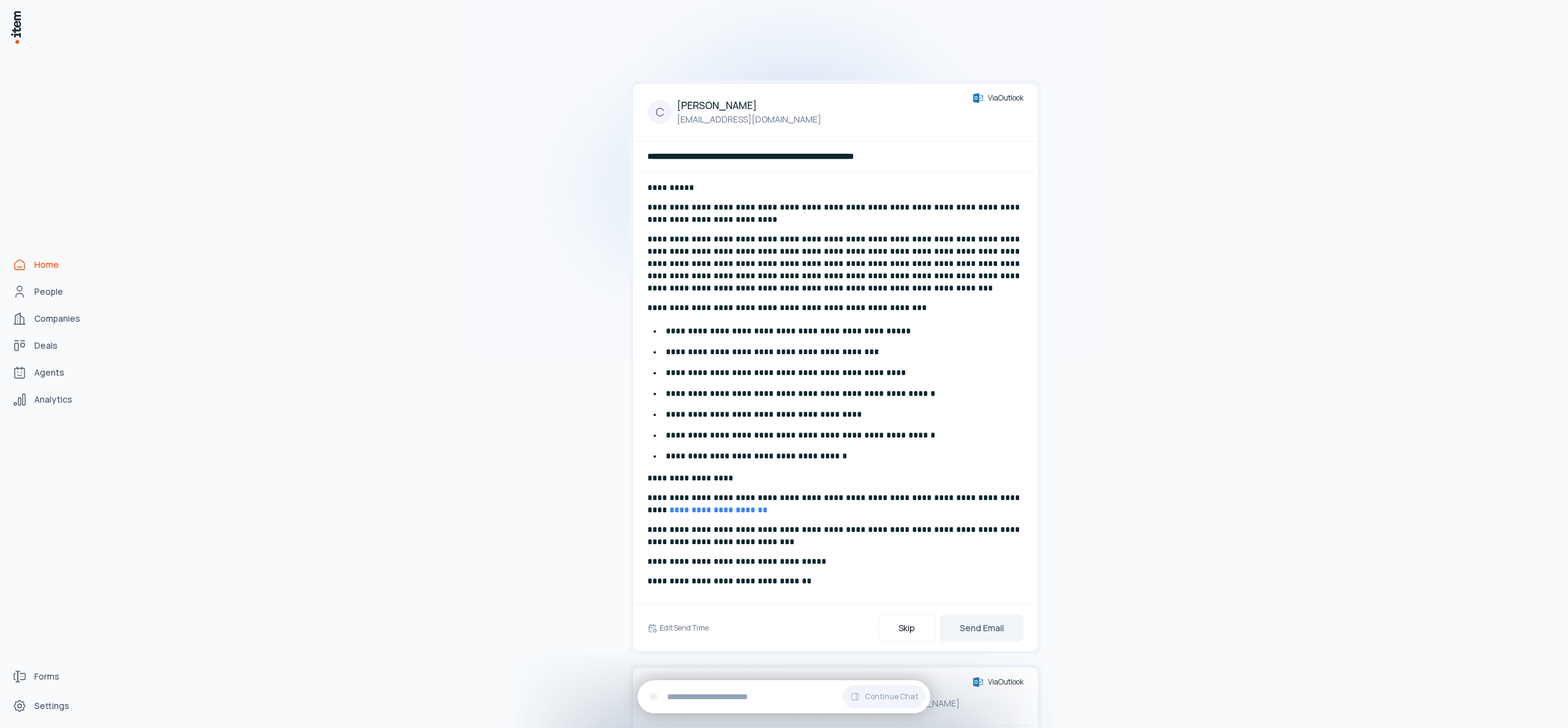
click at [992, 569] on div "**********" at bounding box center [836, 388] width 396 height 432
click at [991, 620] on button "Send Email" at bounding box center [981, 627] width 83 height 27
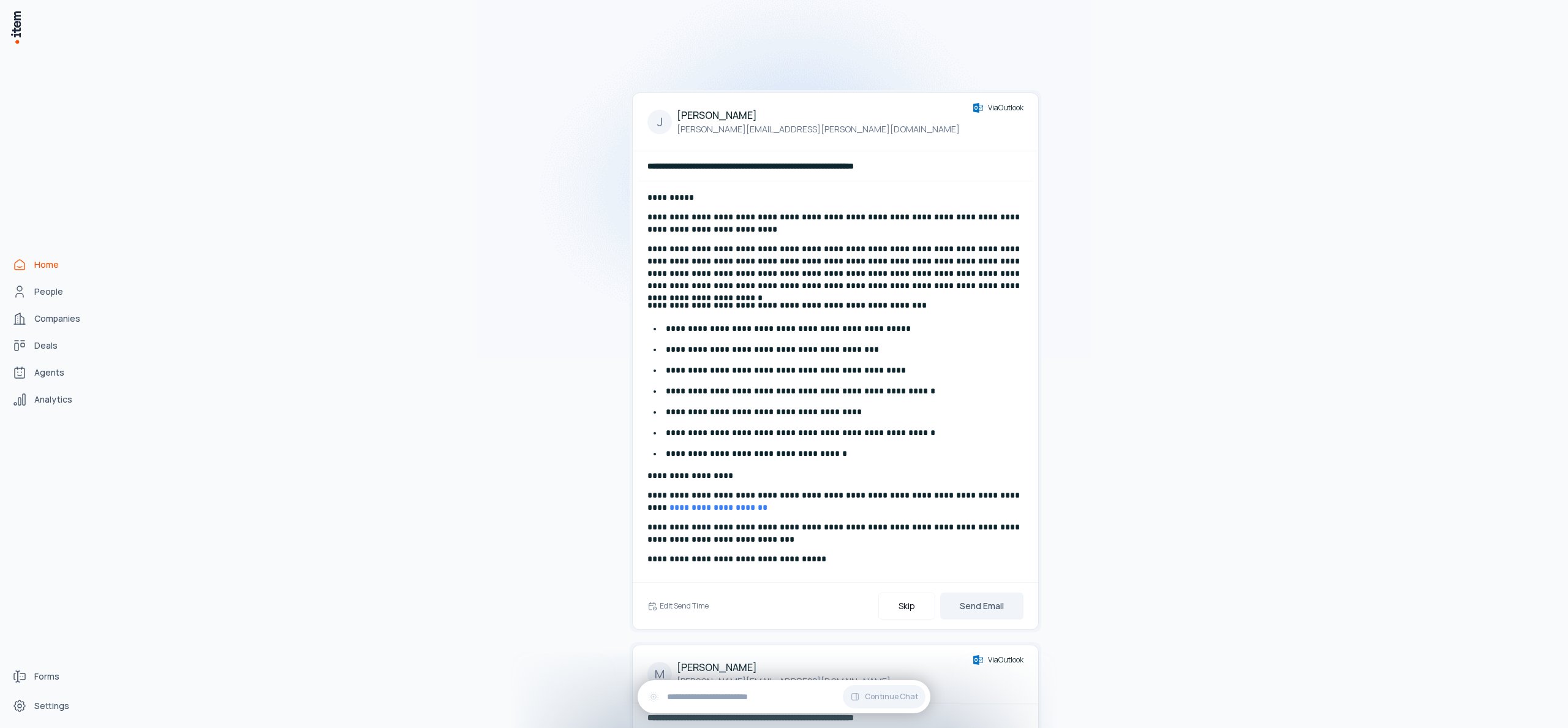
click at [991, 601] on button "Send Email" at bounding box center [981, 605] width 83 height 27
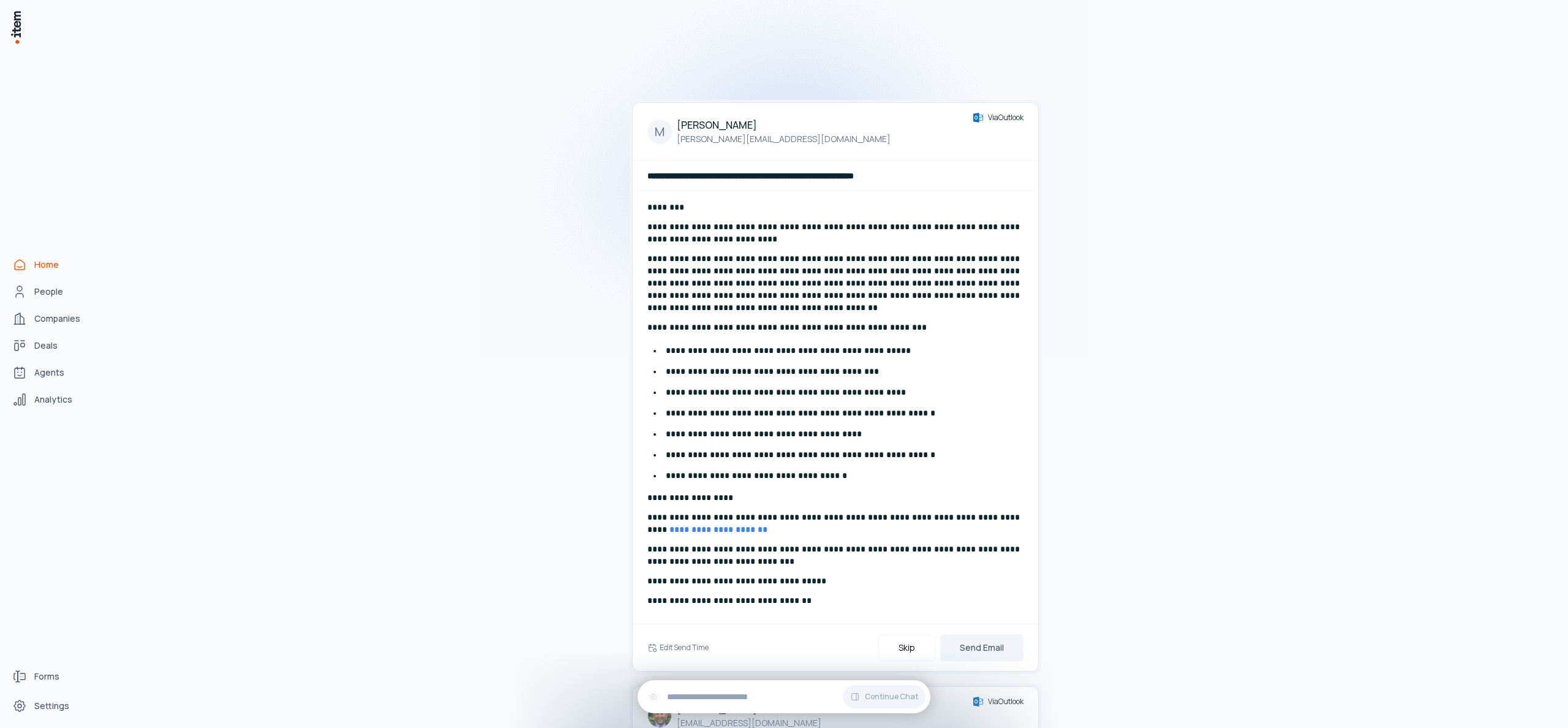
click at [988, 604] on p "**********" at bounding box center [836, 600] width 376 height 12
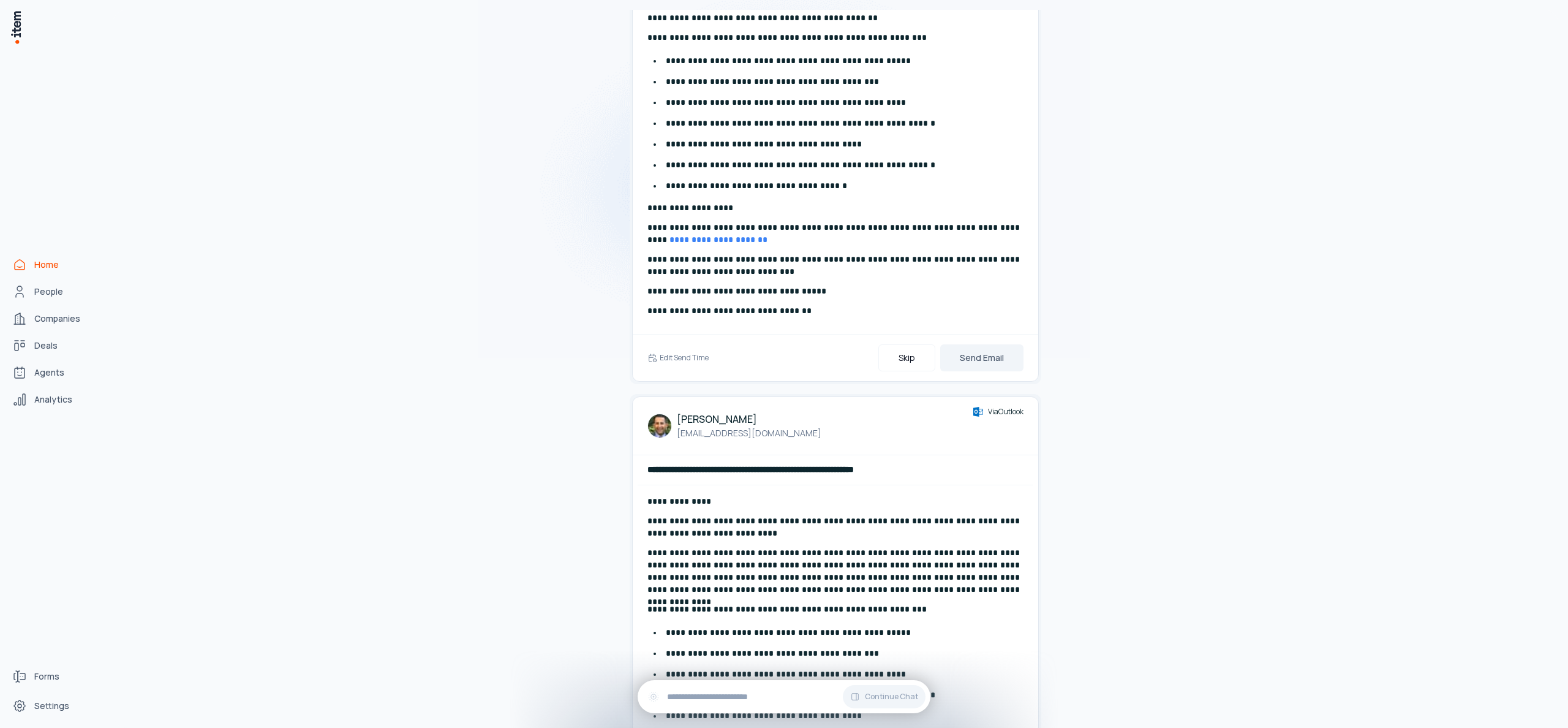
scroll to position [445, 0]
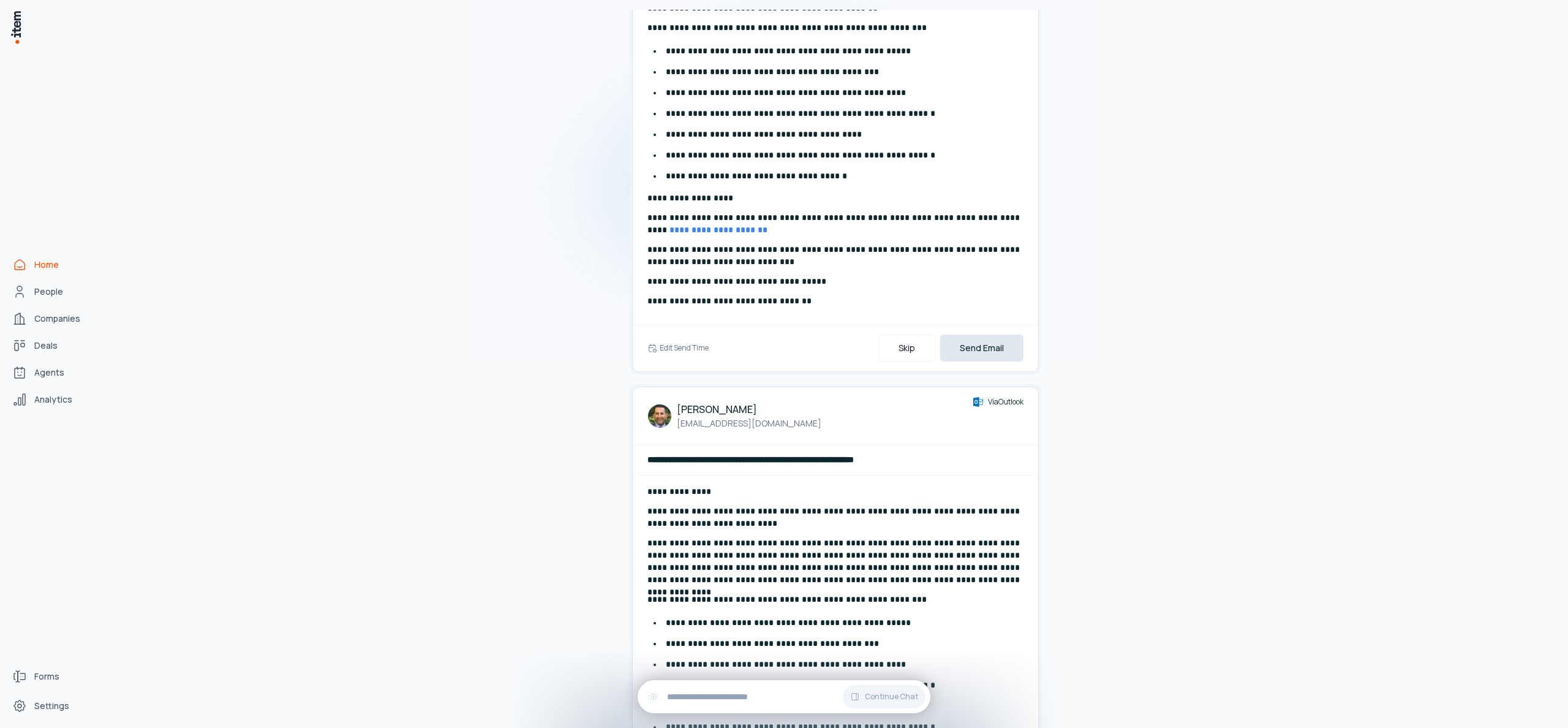
click at [982, 345] on button "Send Email" at bounding box center [981, 348] width 83 height 27
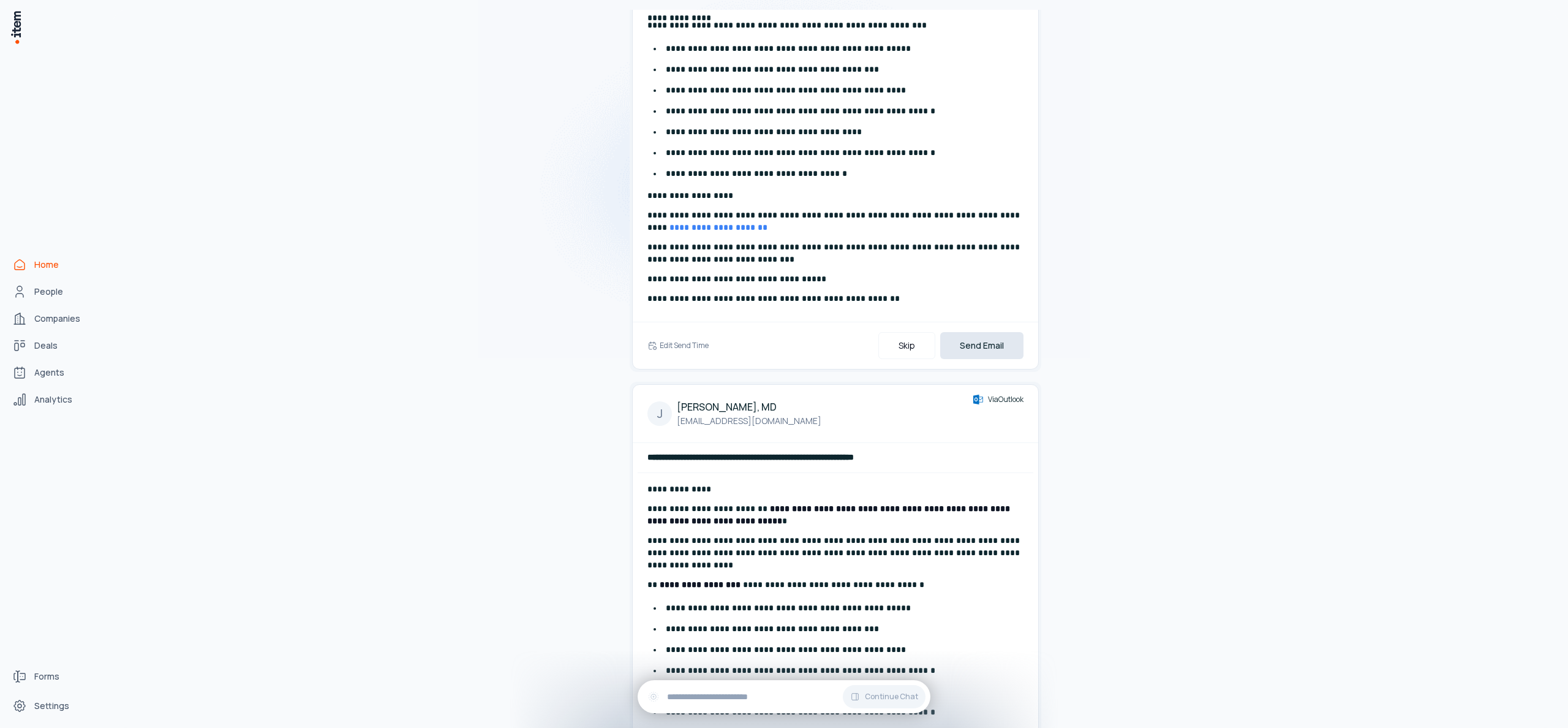
click at [991, 347] on button "Send Email" at bounding box center [981, 345] width 83 height 27
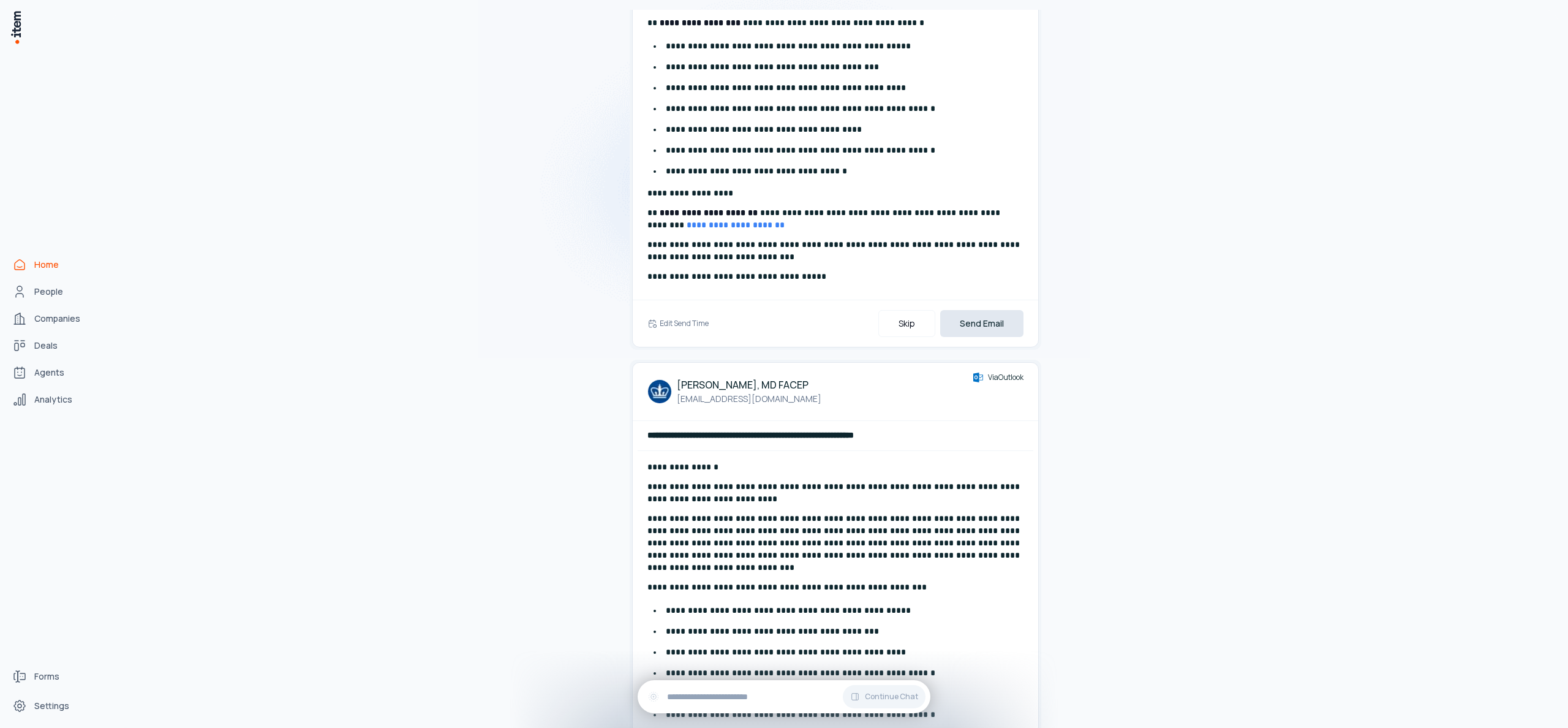
click at [994, 329] on button "Send Email" at bounding box center [981, 323] width 83 height 27
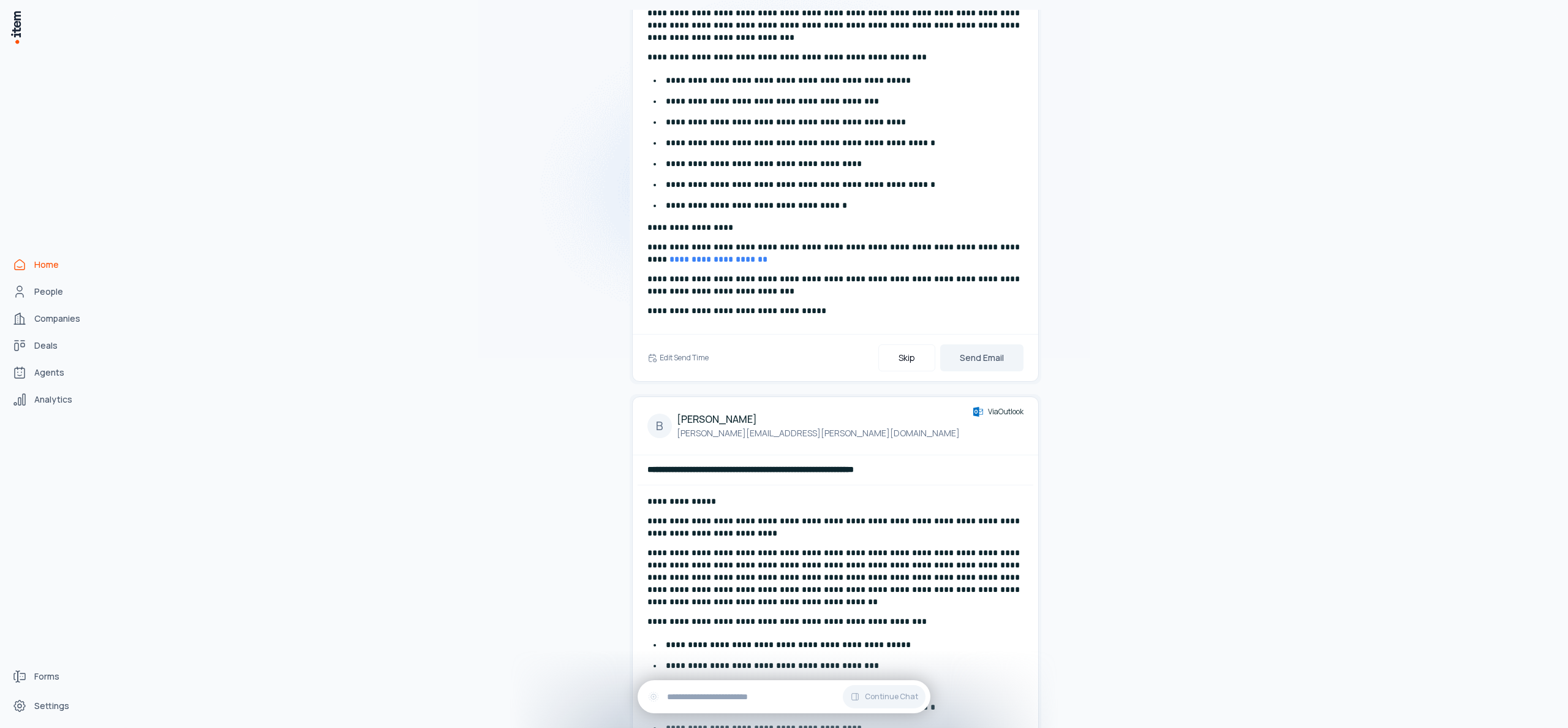
click at [994, 328] on div "**********" at bounding box center [836, 128] width 396 height 413
click at [991, 345] on button "Send Email" at bounding box center [981, 358] width 83 height 27
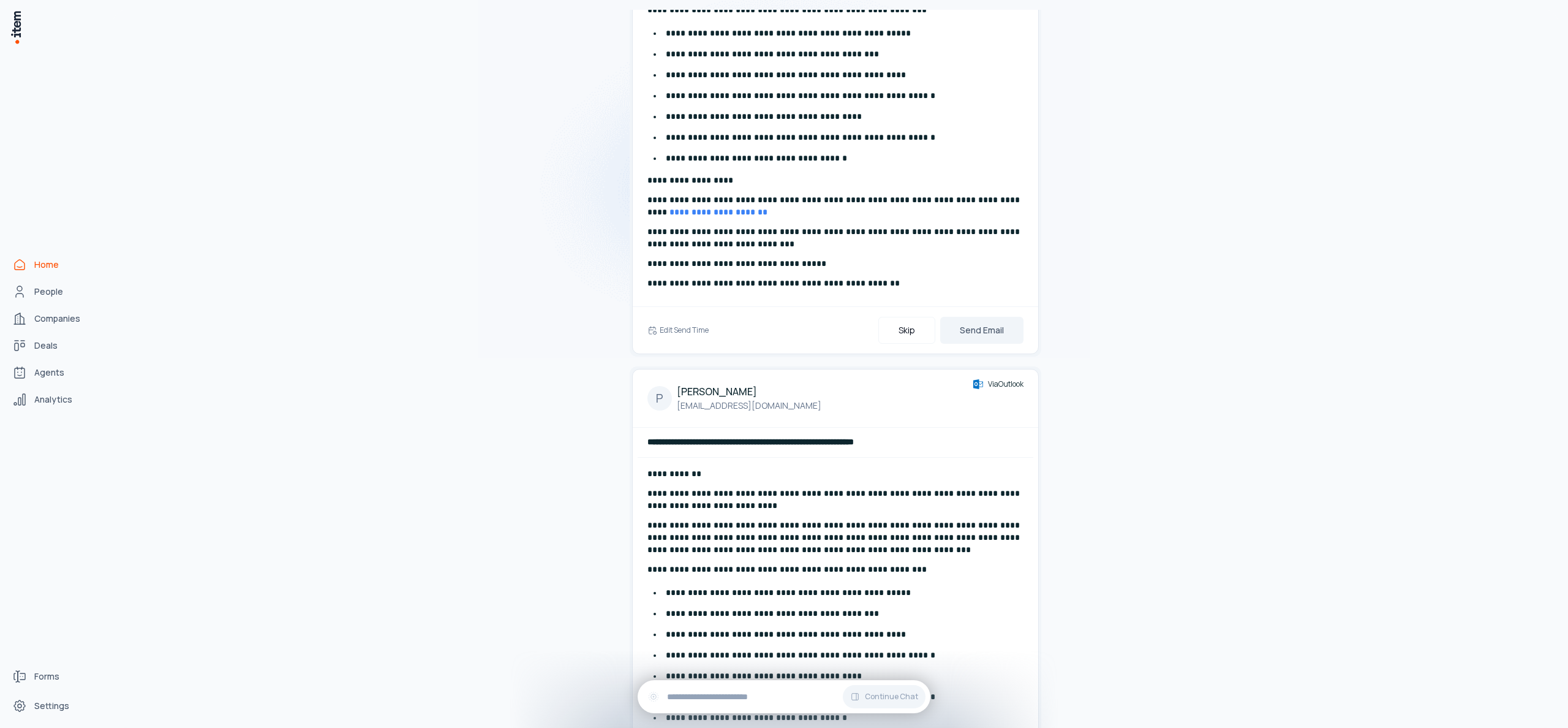
scroll to position [2639, 0]
click at [991, 328] on button "Send Email" at bounding box center [981, 329] width 83 height 27
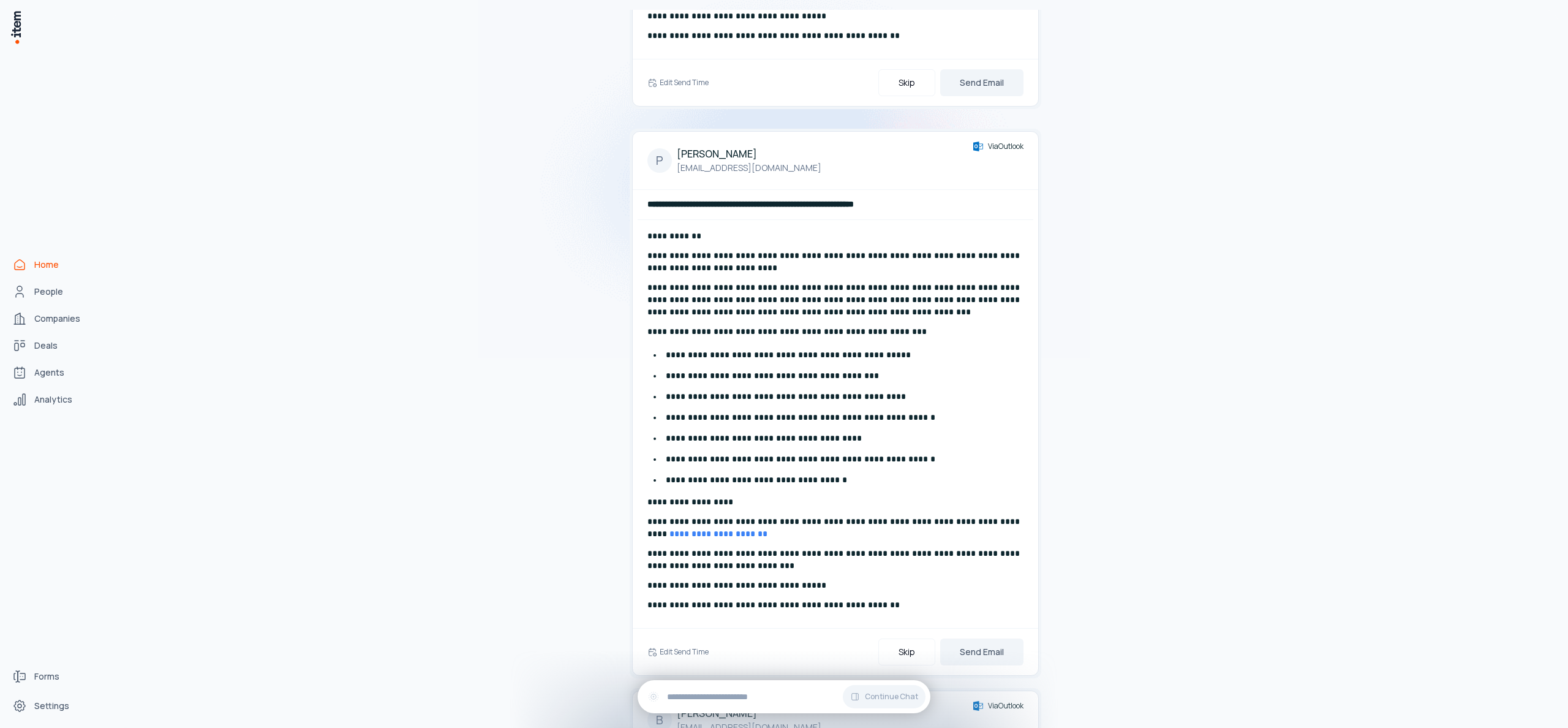
scroll to position [2276, 0]
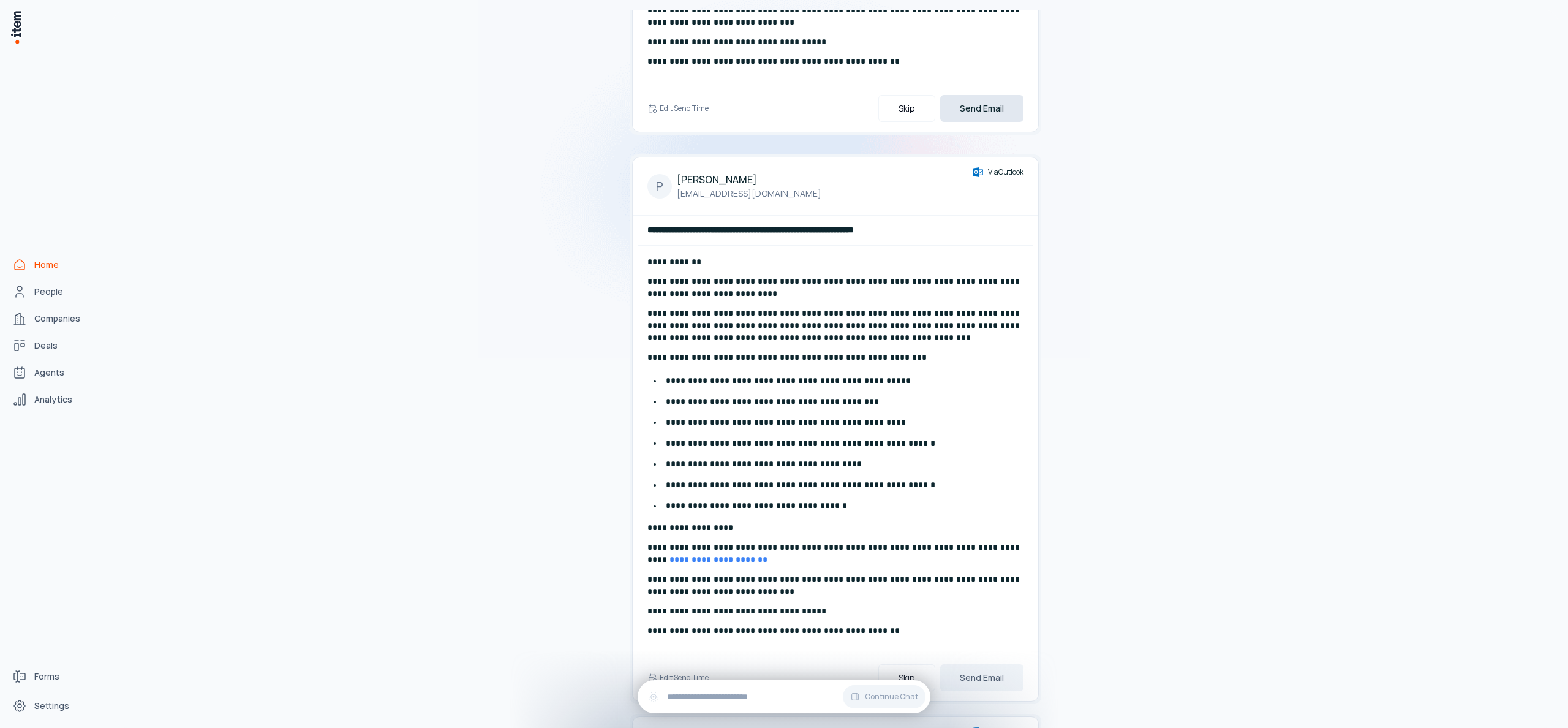
click at [996, 107] on button "Send Email" at bounding box center [981, 108] width 83 height 27
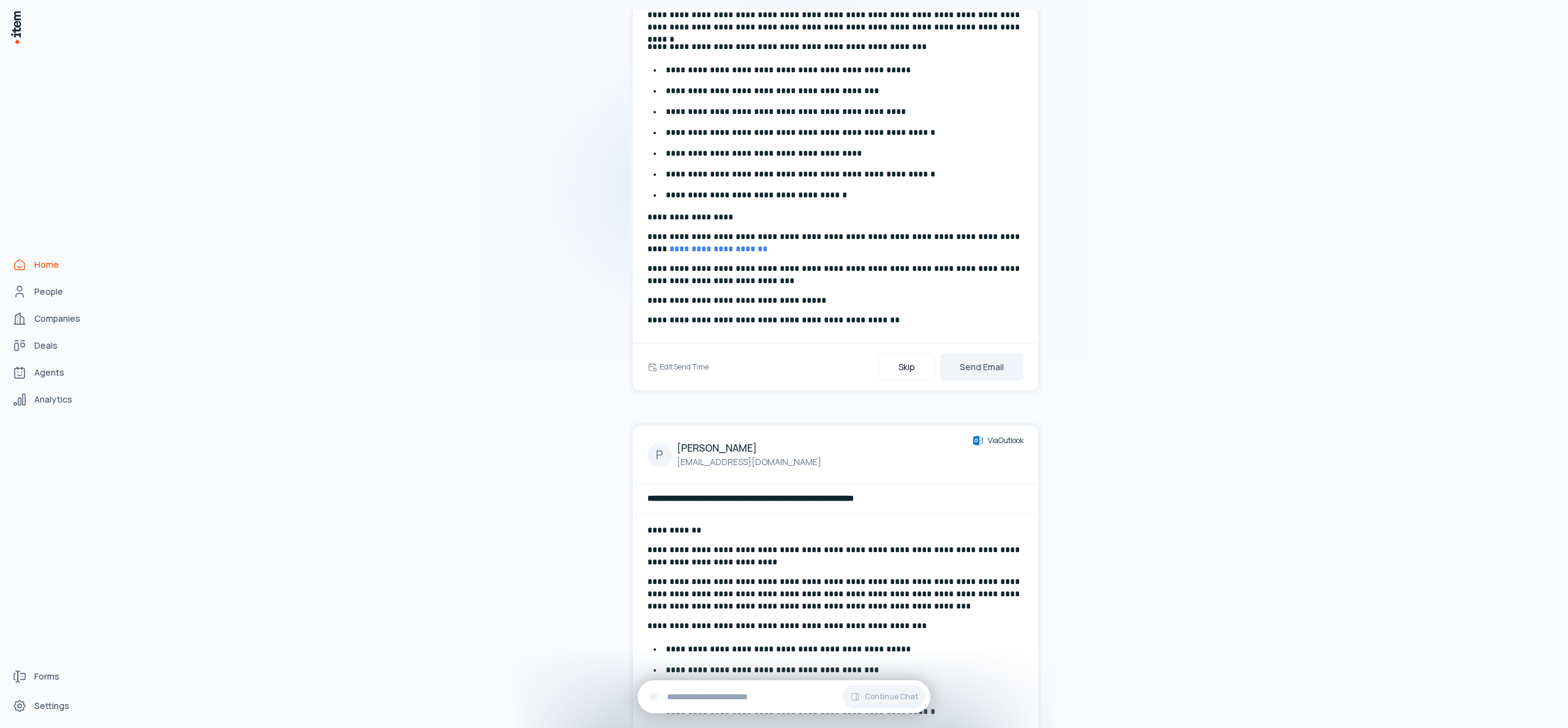
scroll to position [1380, 0]
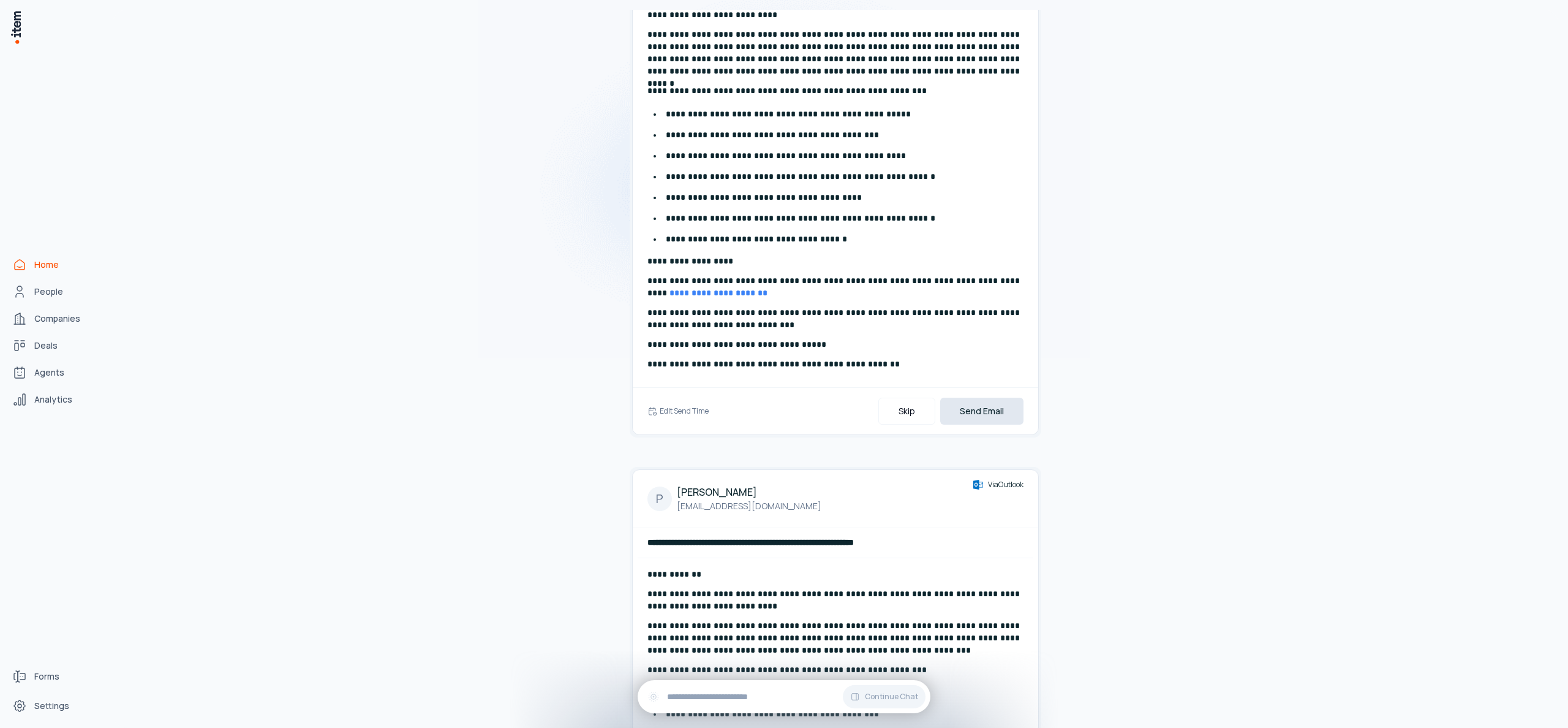
click at [988, 417] on button "Send Email" at bounding box center [981, 410] width 83 height 27
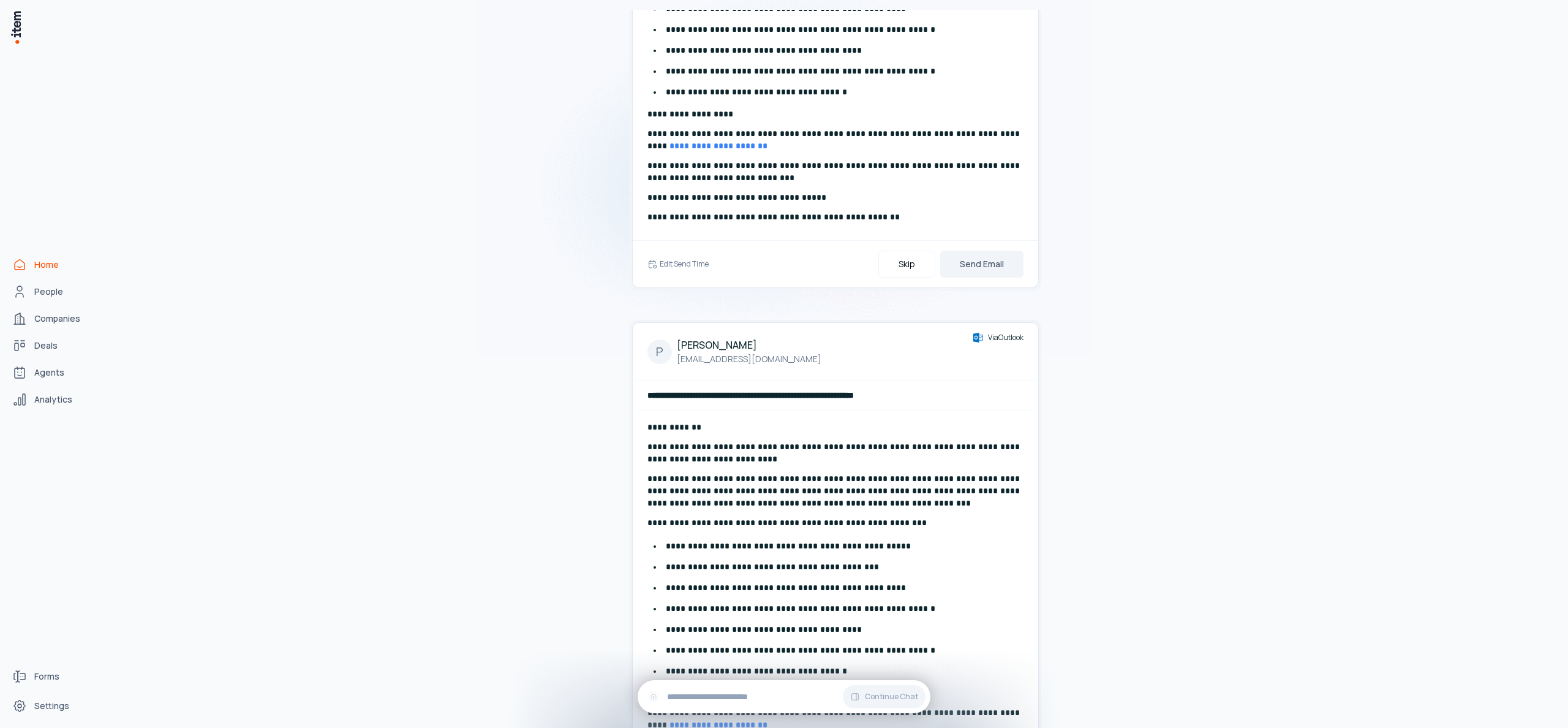
scroll to position [949, 0]
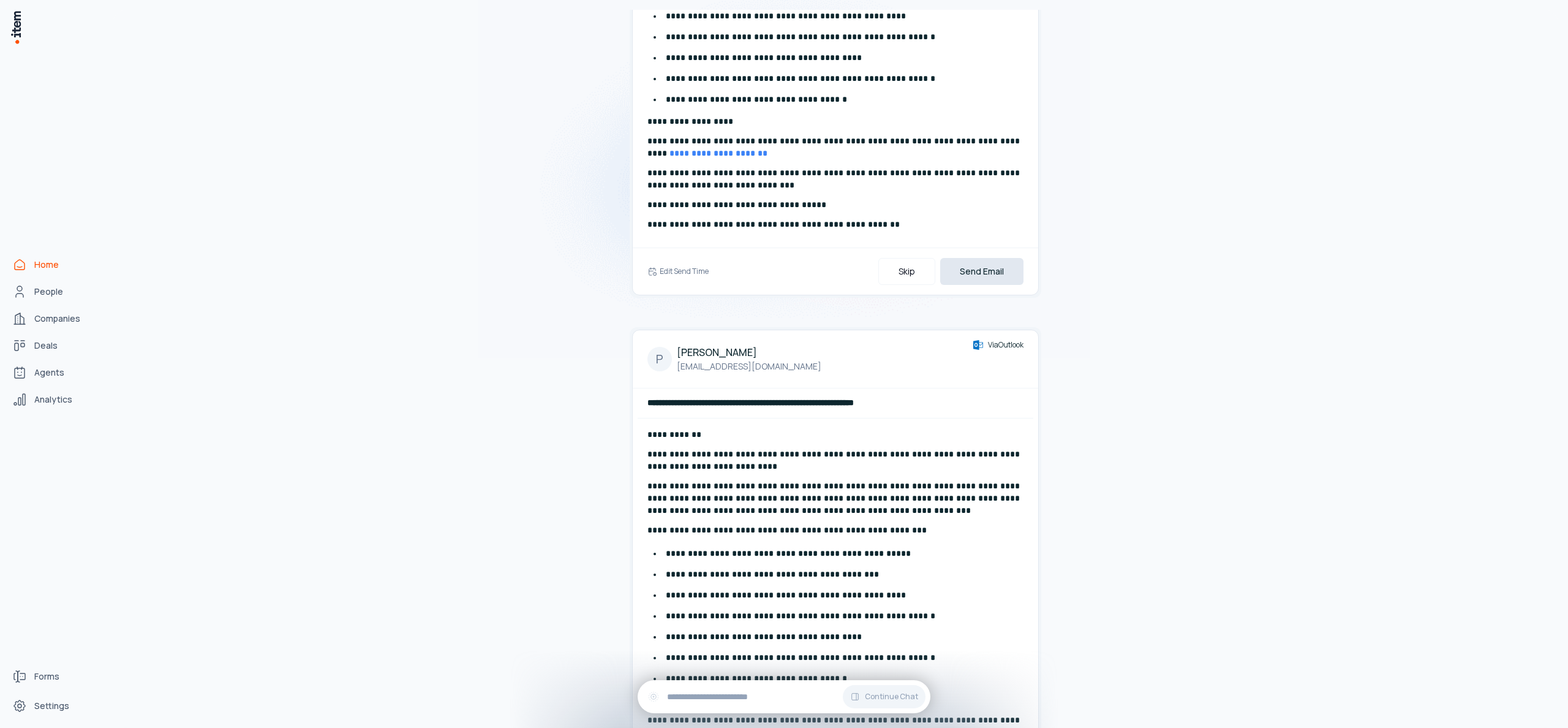
click at [998, 280] on button "Send Email" at bounding box center [981, 271] width 83 height 27
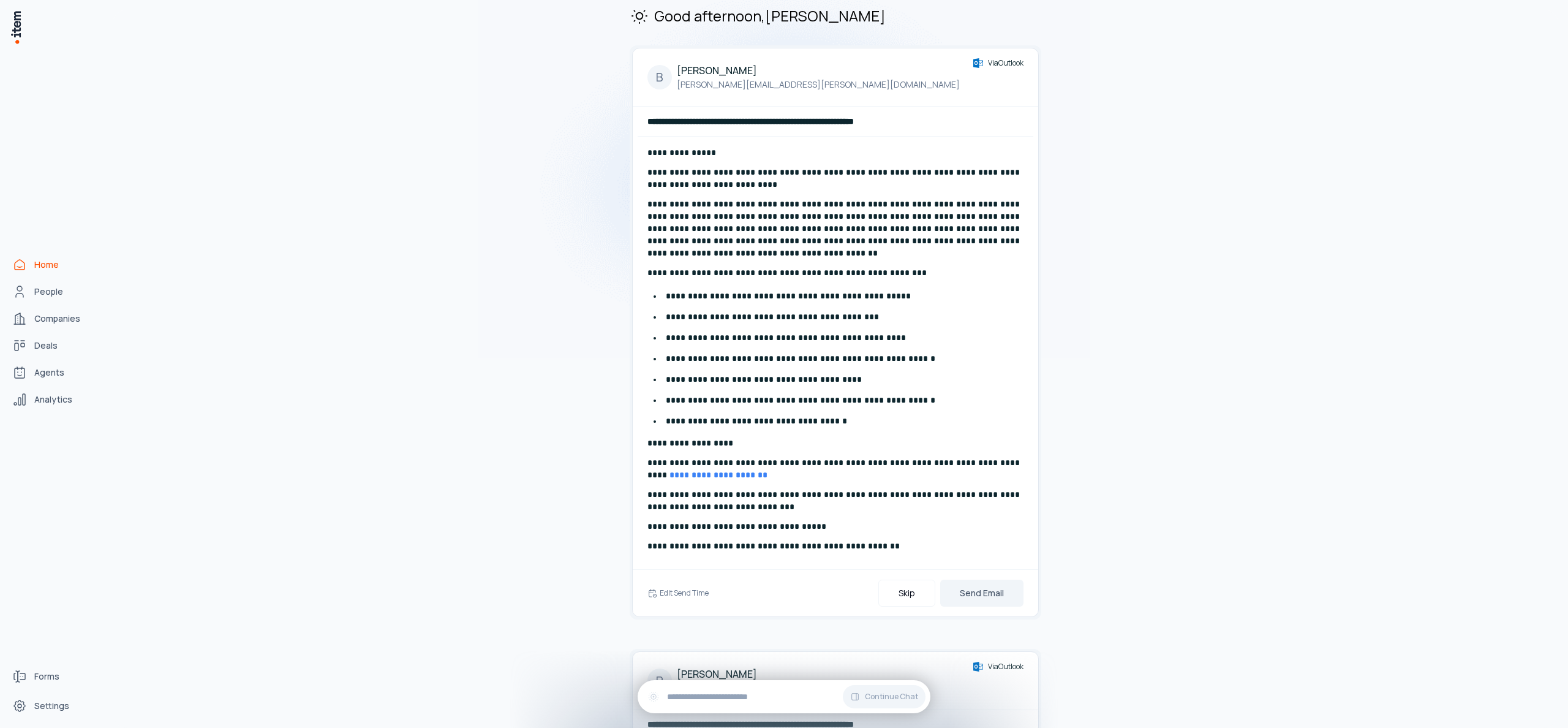
scroll to position [40, 0]
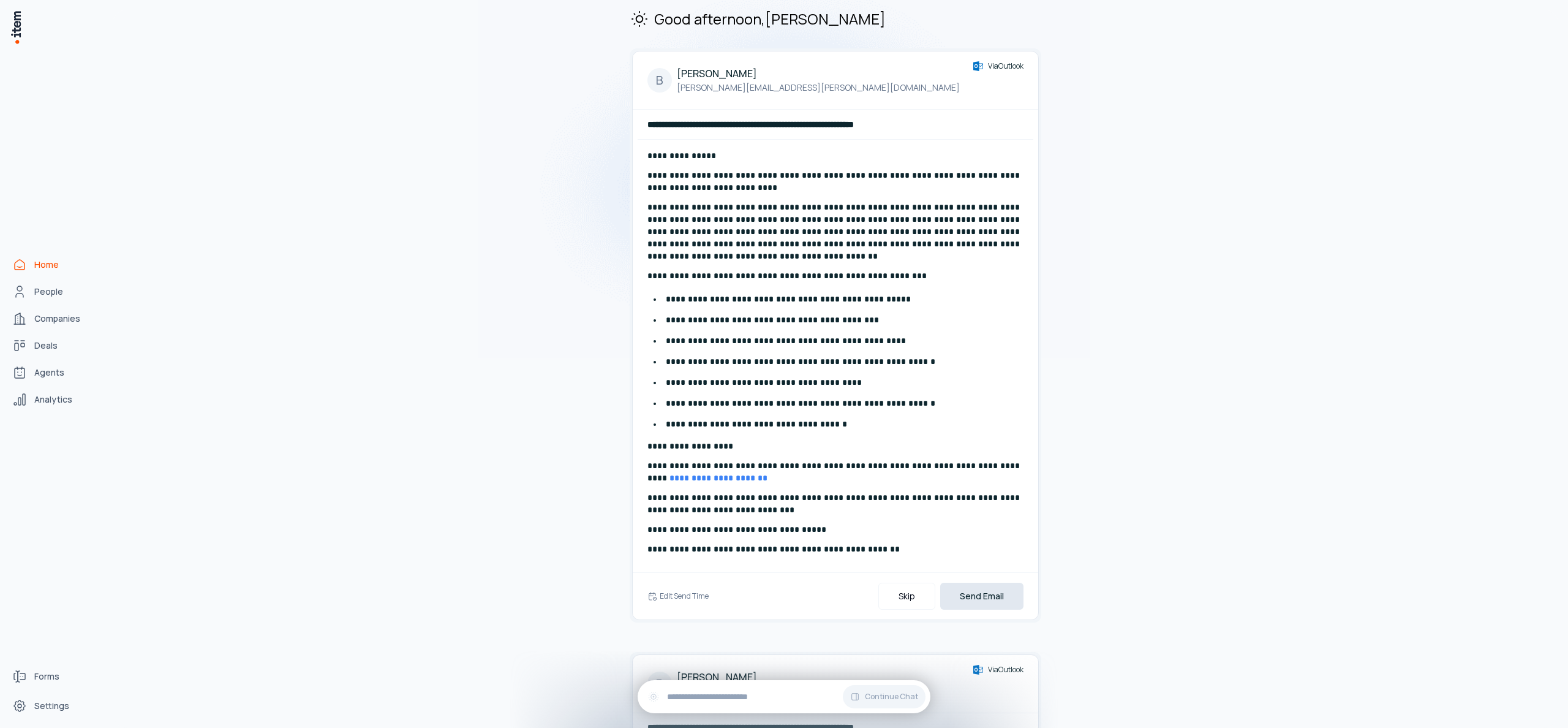
click at [994, 587] on button "Send Email" at bounding box center [981, 596] width 83 height 27
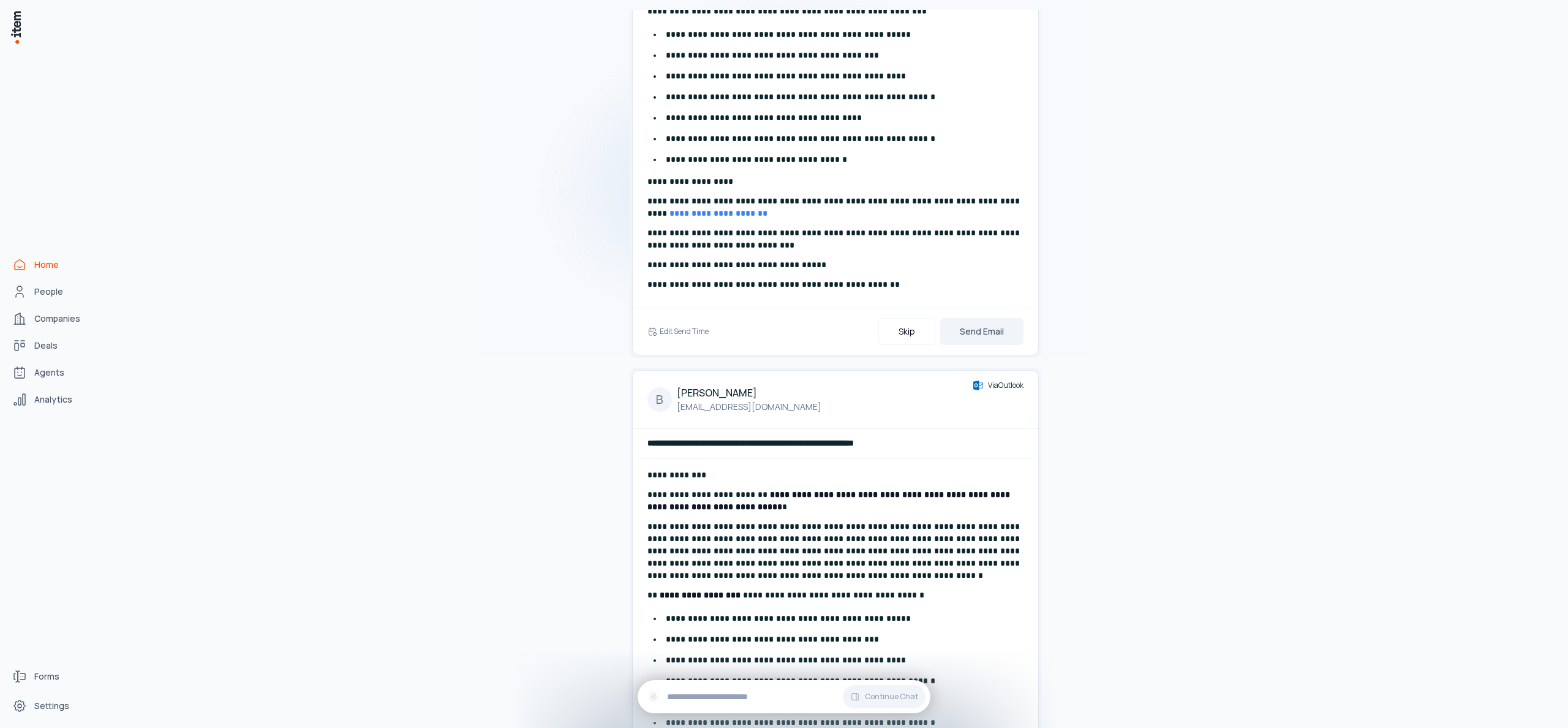
scroll to position [315, 0]
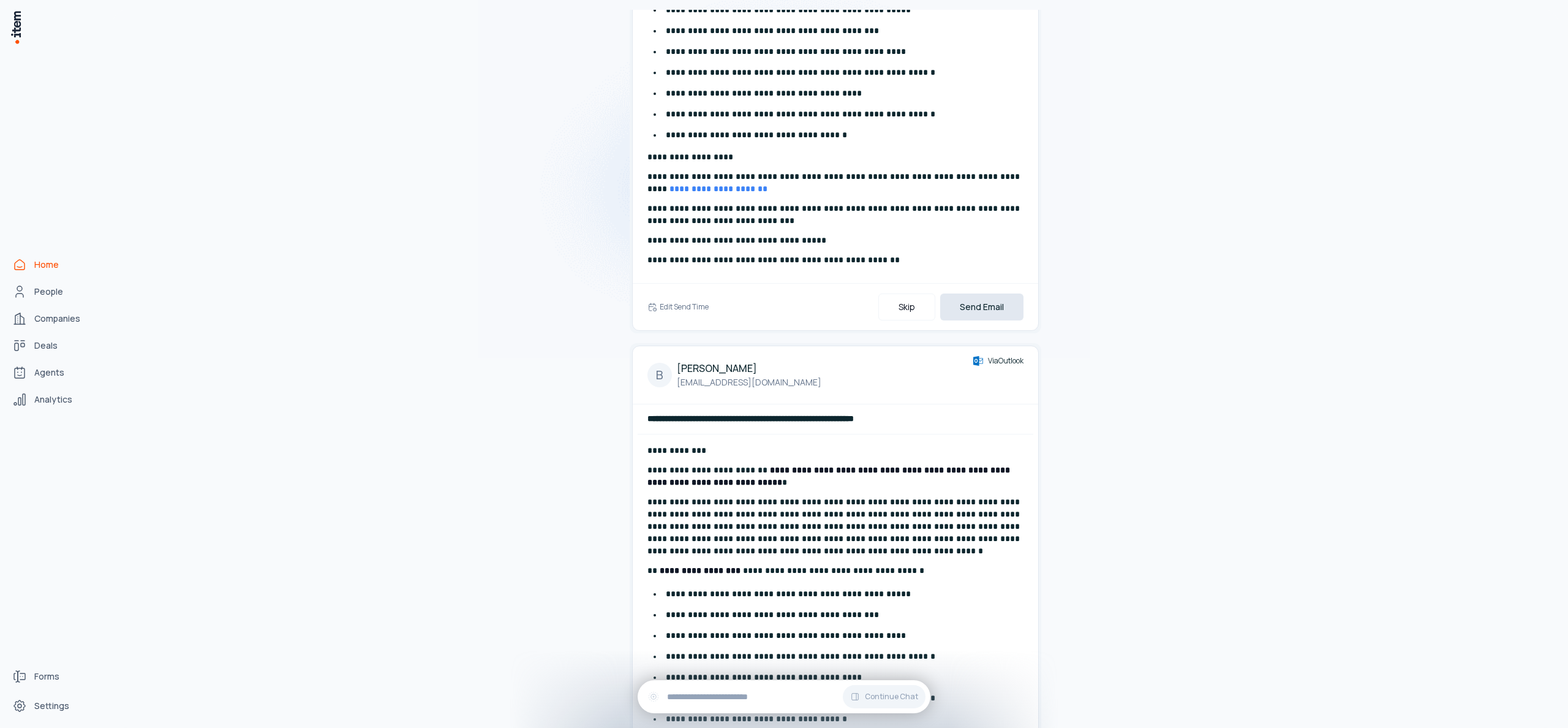
click at [998, 308] on button "Send Email" at bounding box center [981, 306] width 83 height 27
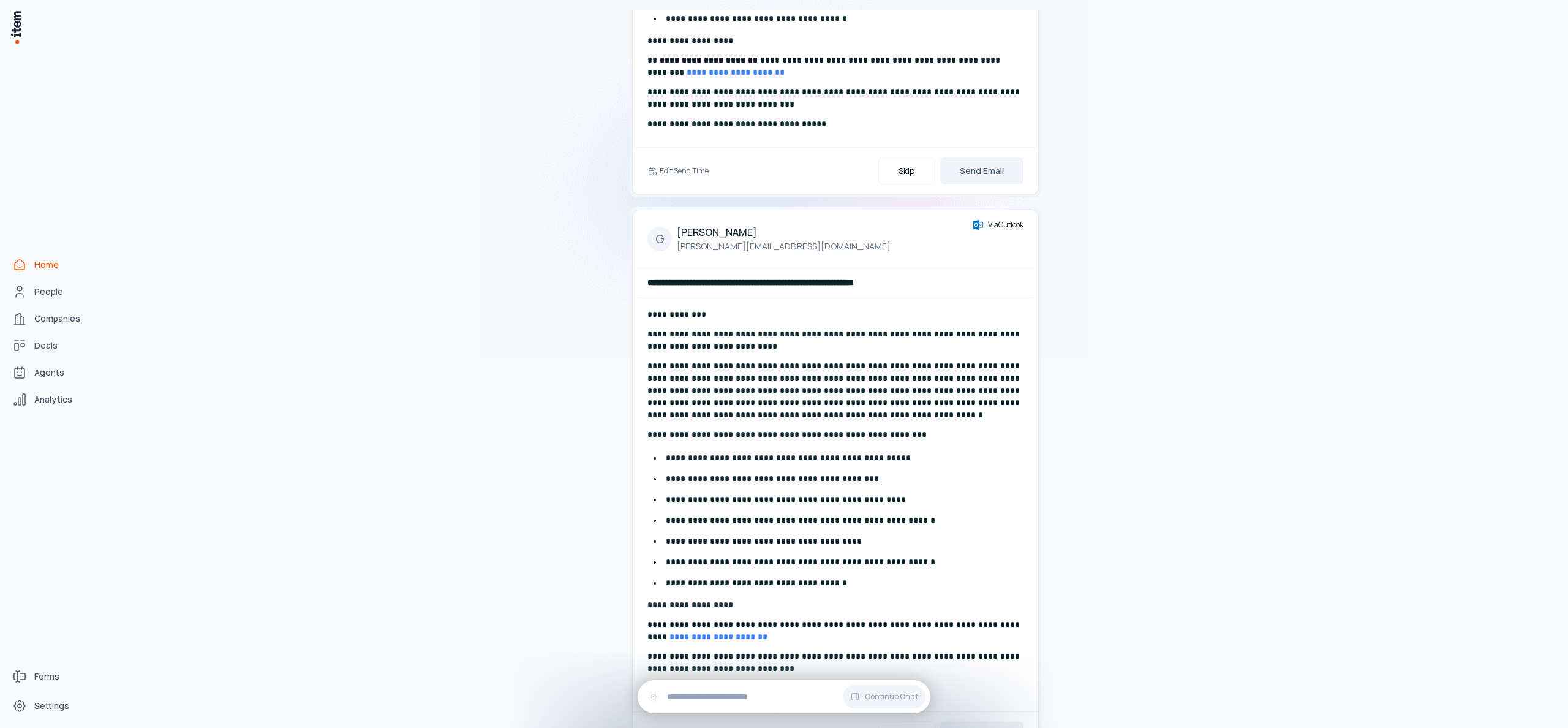
scroll to position [456, 0]
click at [1005, 175] on button "Send Email" at bounding box center [981, 170] width 83 height 27
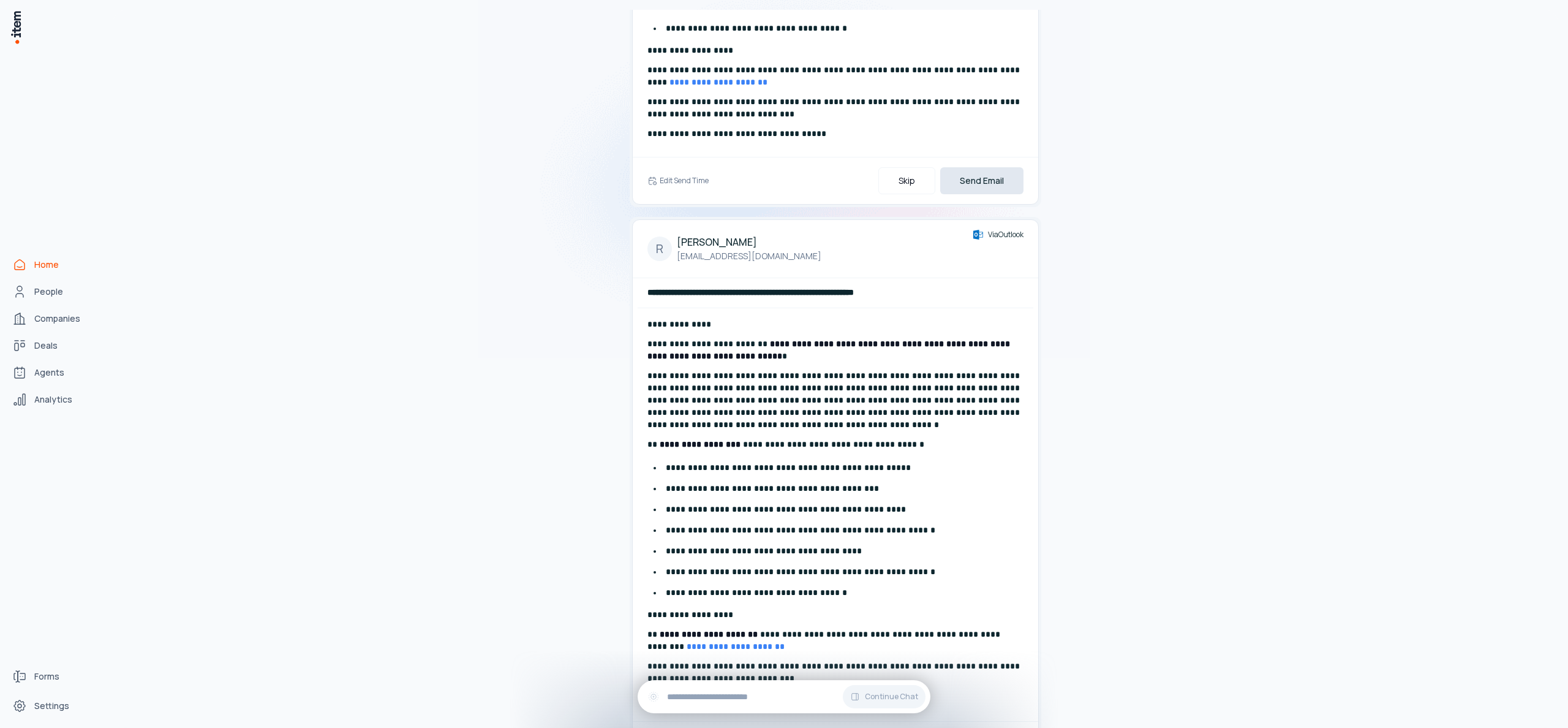
scroll to position [436, 0]
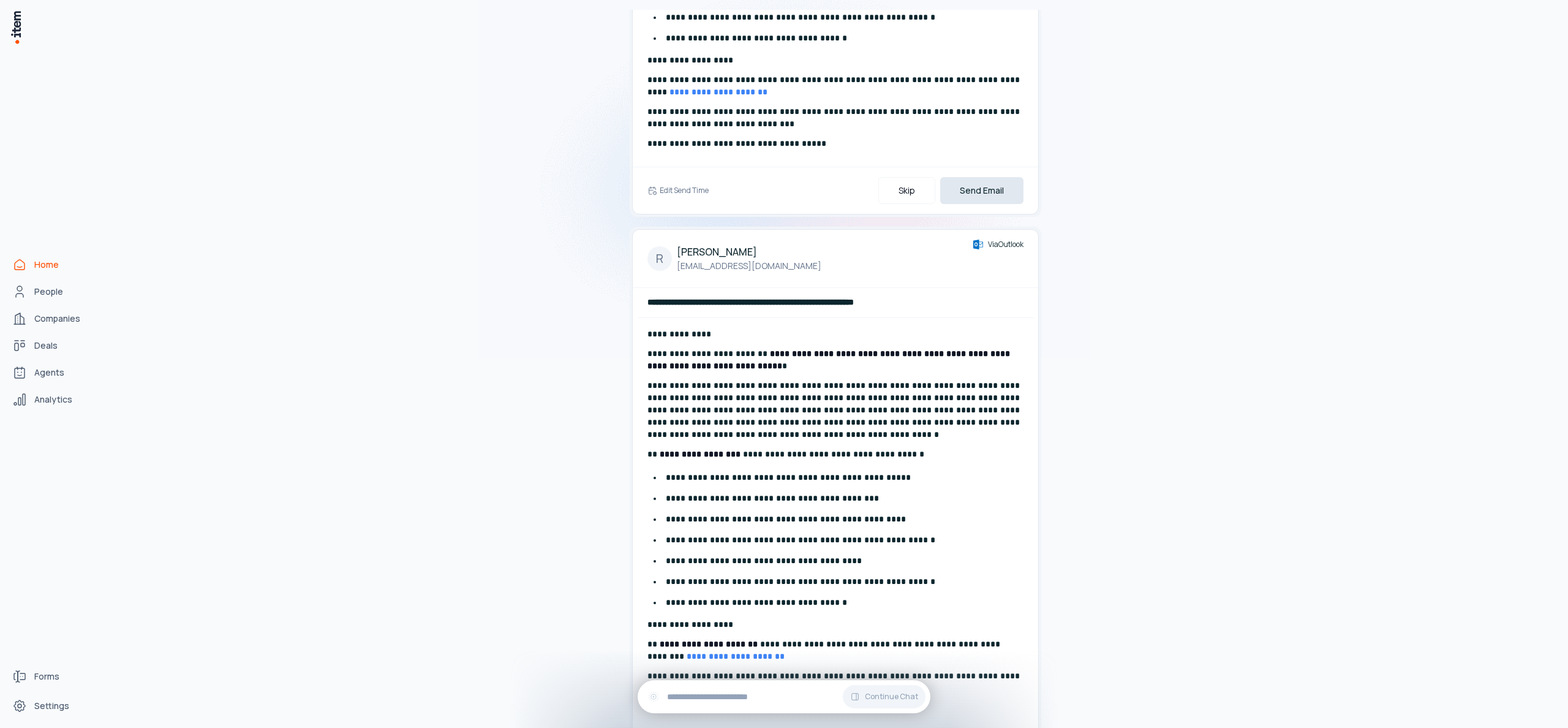
click at [978, 182] on button "Send Email" at bounding box center [981, 190] width 83 height 27
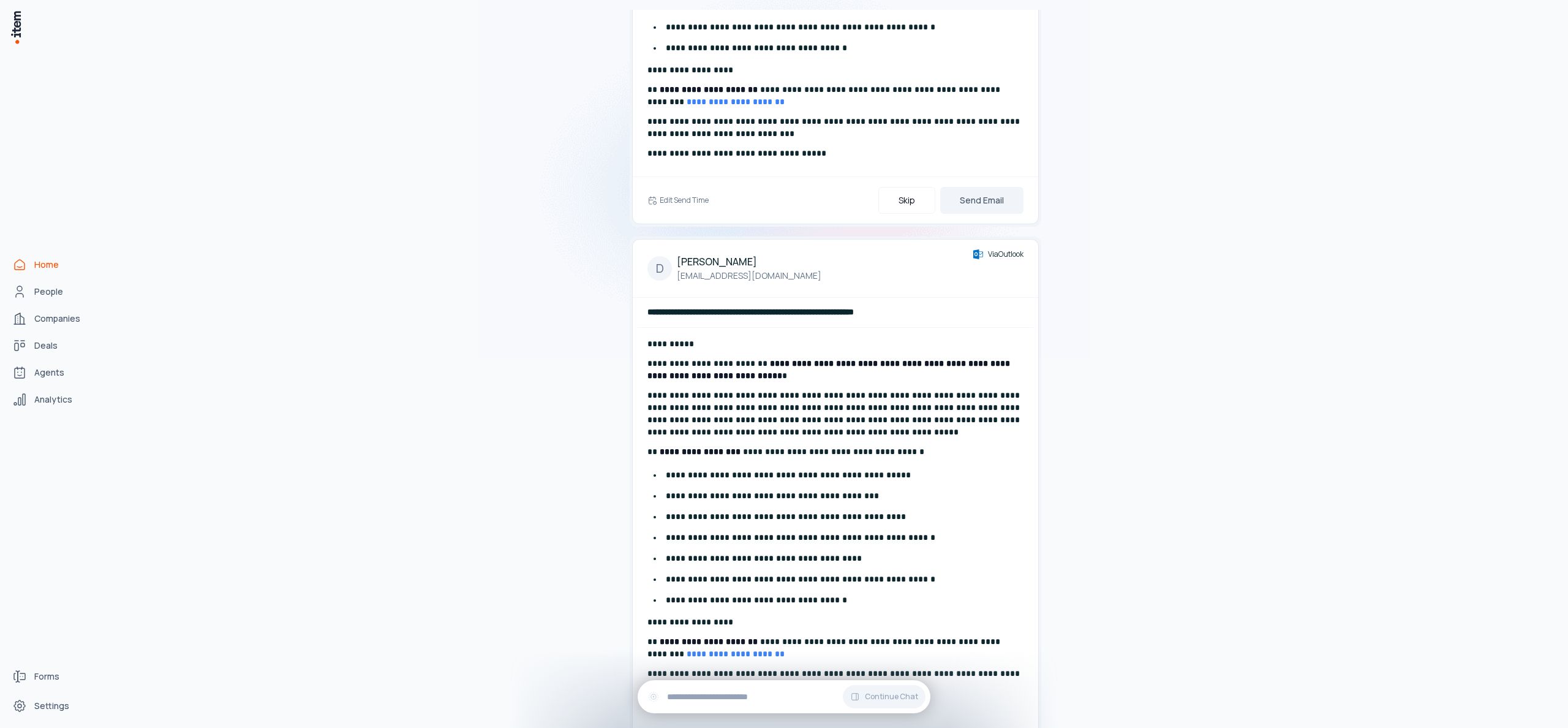
scroll to position [172, 0]
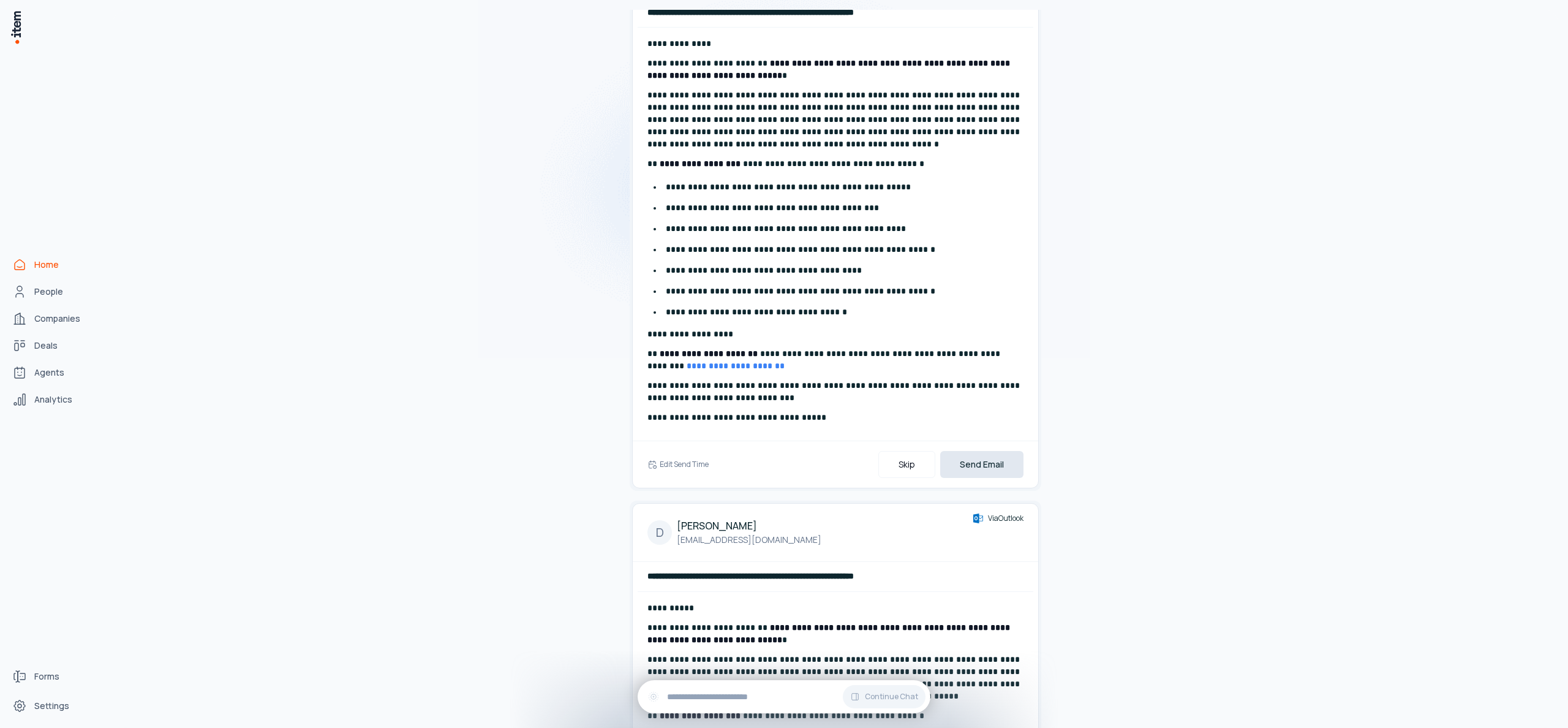
click at [1003, 458] on button "Send Email" at bounding box center [981, 464] width 83 height 27
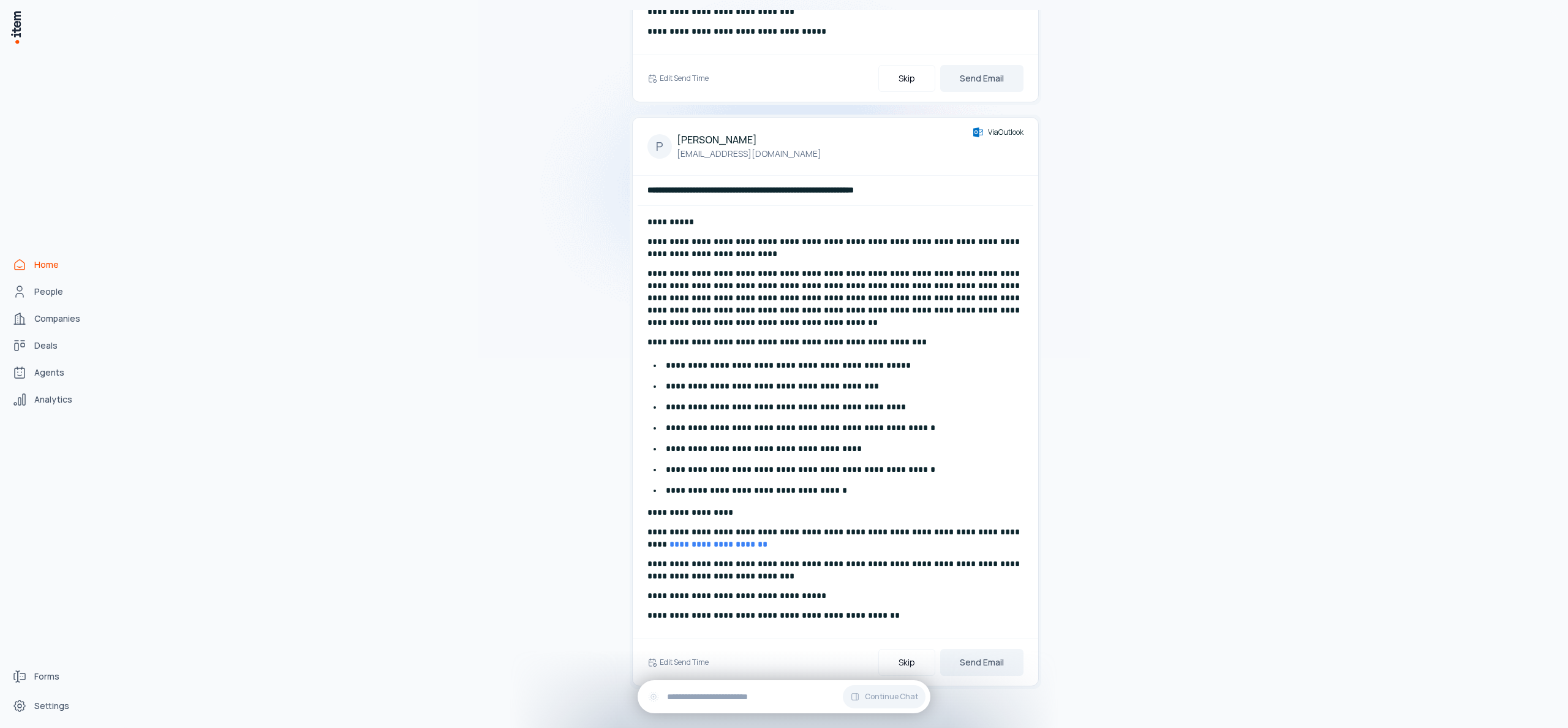
scroll to position [536, 0]
click at [997, 660] on button "Send Email" at bounding box center [981, 662] width 83 height 27
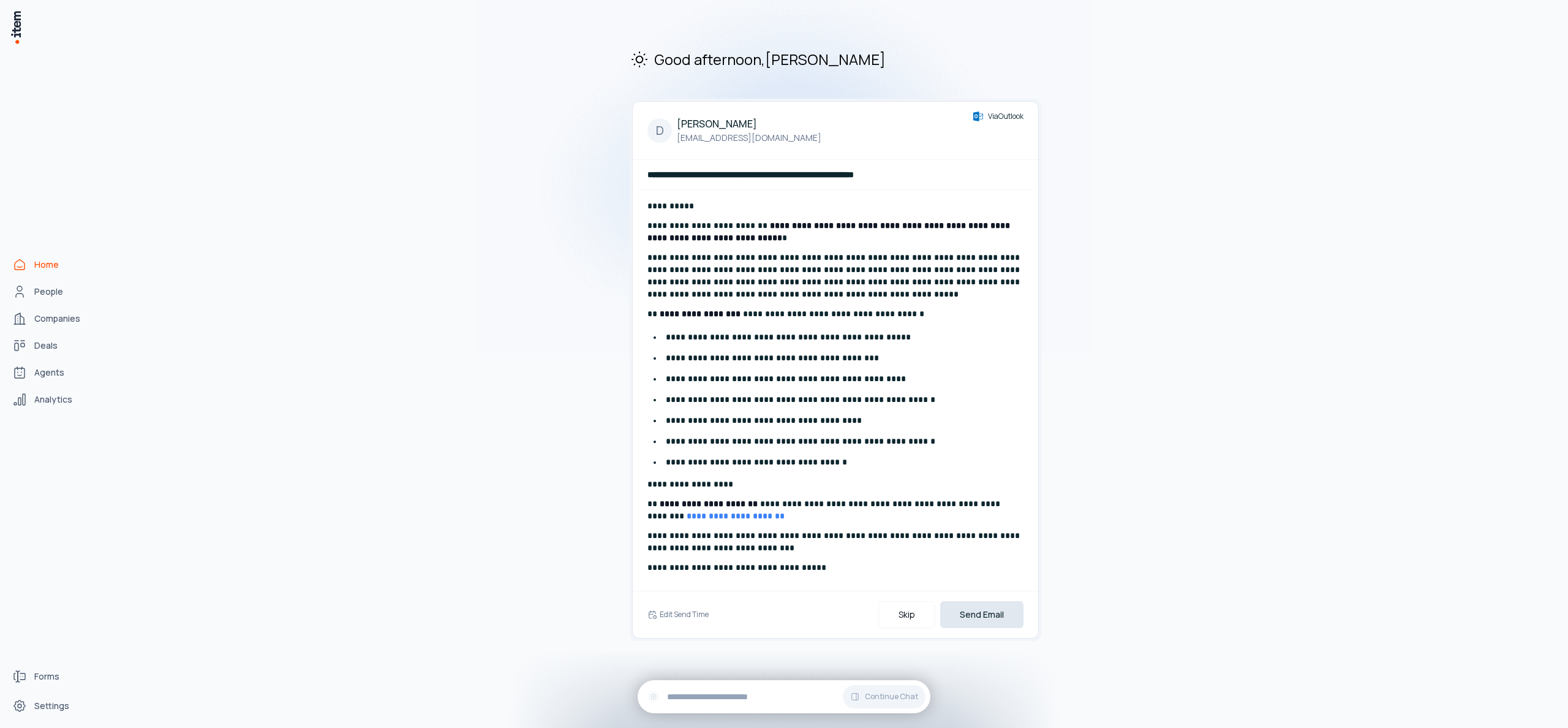
click at [984, 613] on button "Send Email" at bounding box center [981, 614] width 83 height 27
